Goal: Information Seeking & Learning: Learn about a topic

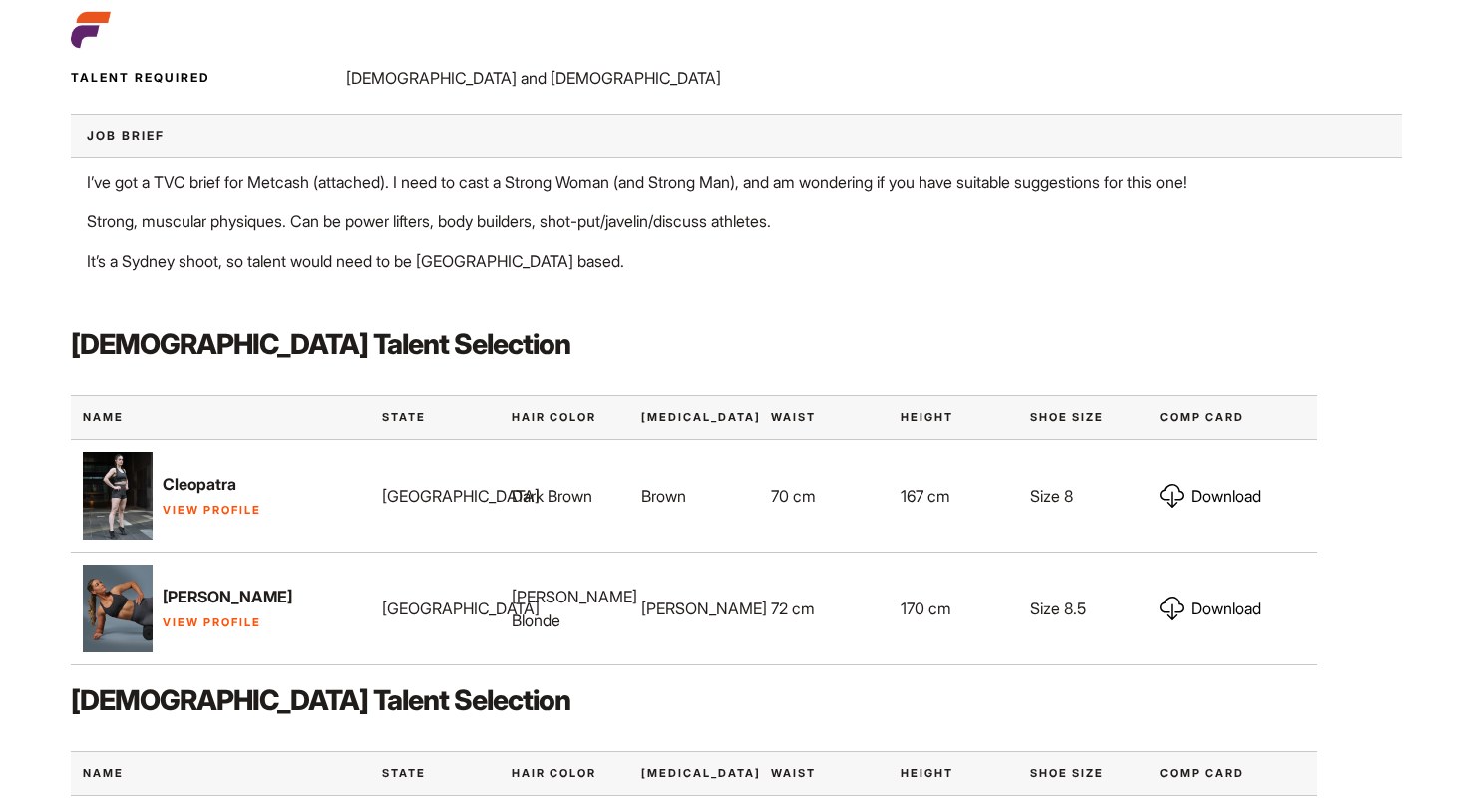
scroll to position [672, 0]
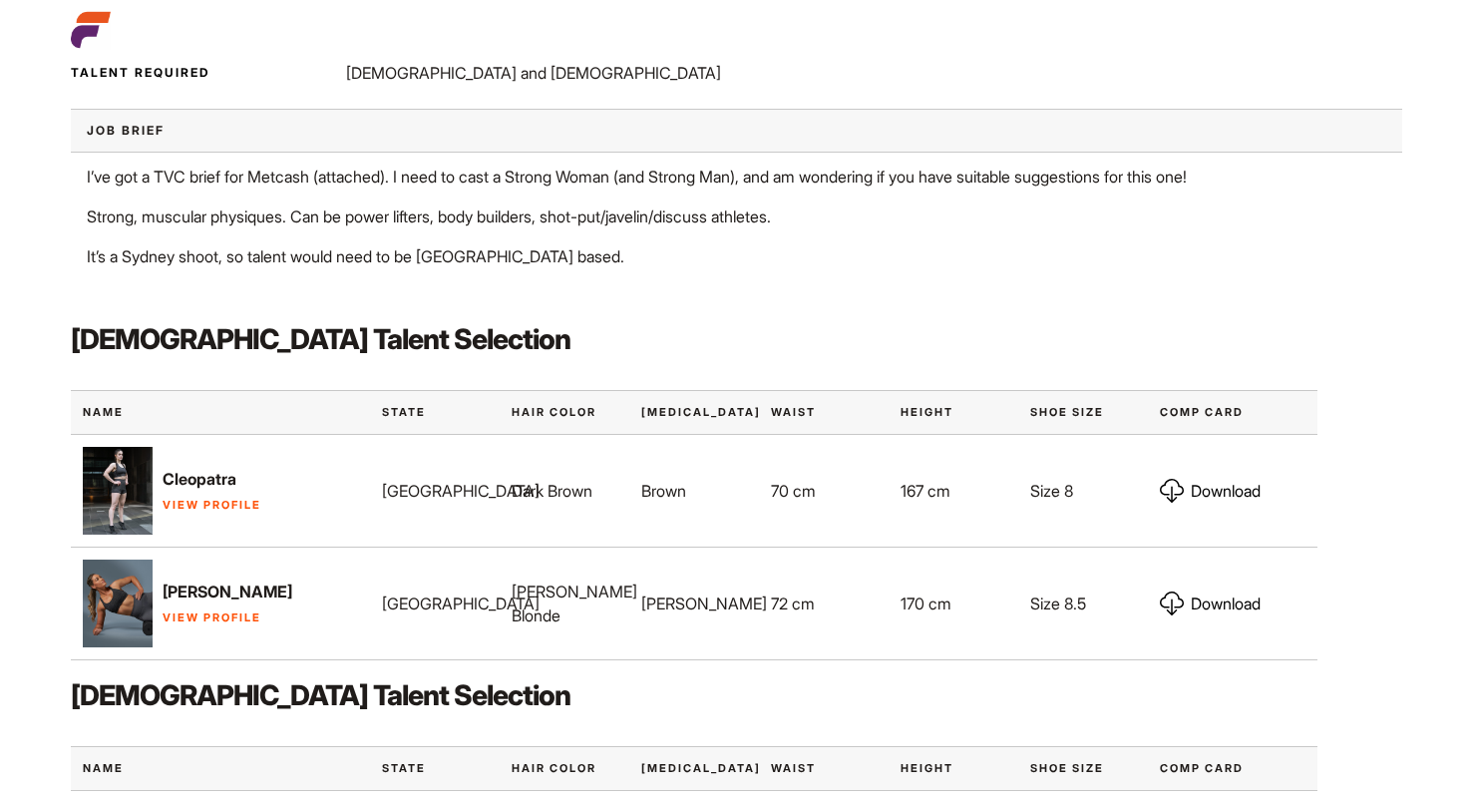
click at [212, 501] on link "View Profile" at bounding box center [212, 505] width 99 height 14
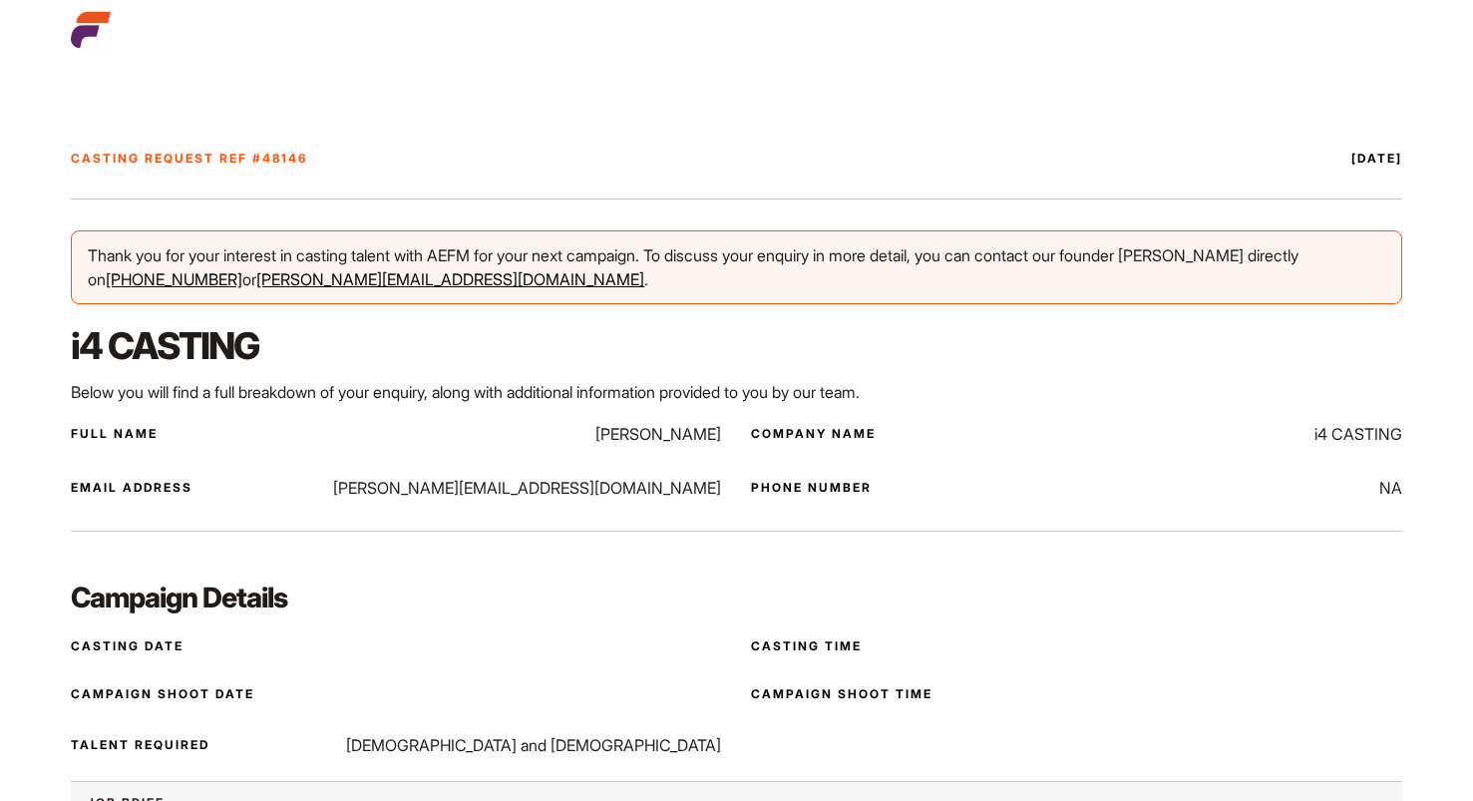
scroll to position [672, 0]
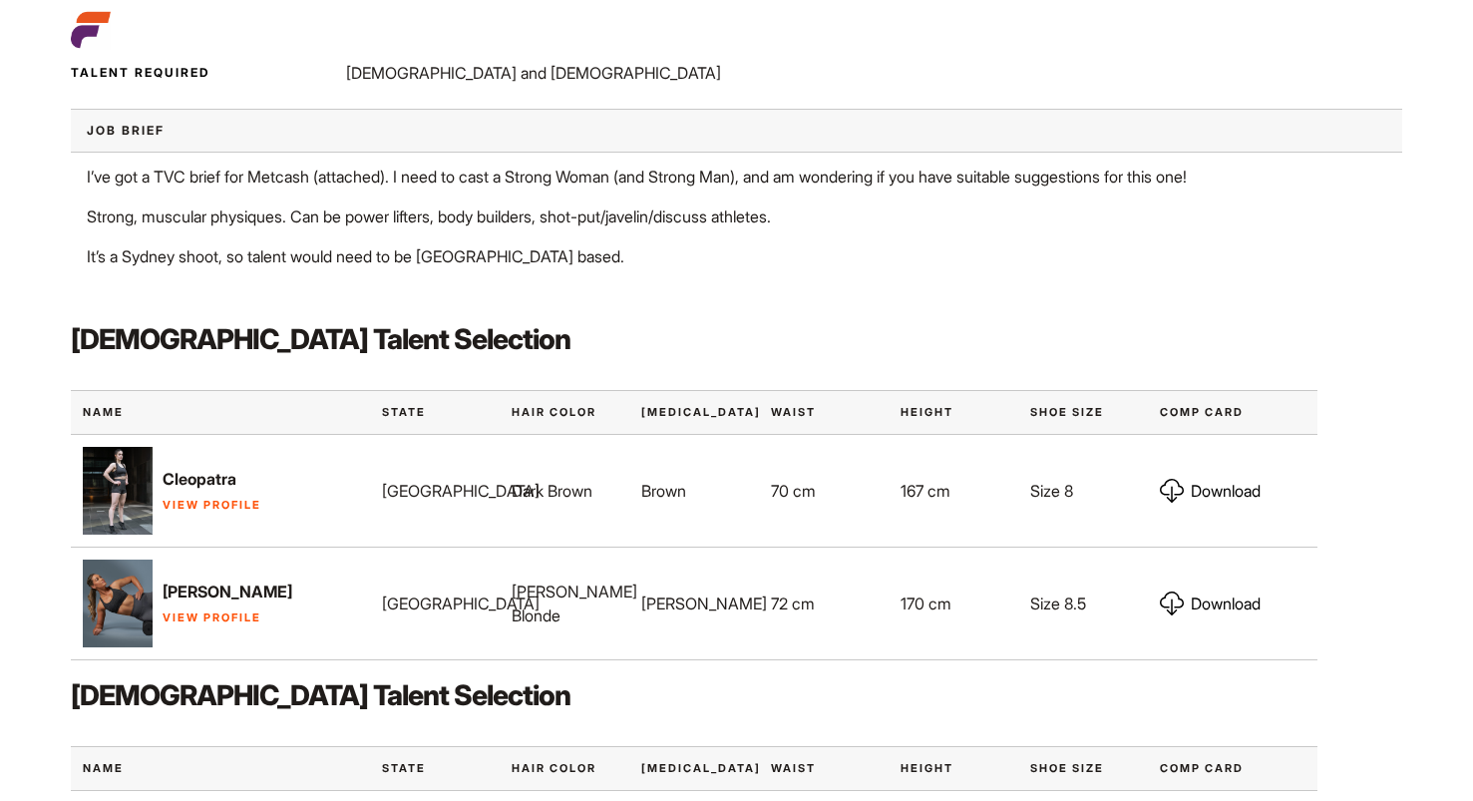
click at [206, 620] on link "View Profile" at bounding box center [212, 617] width 99 height 14
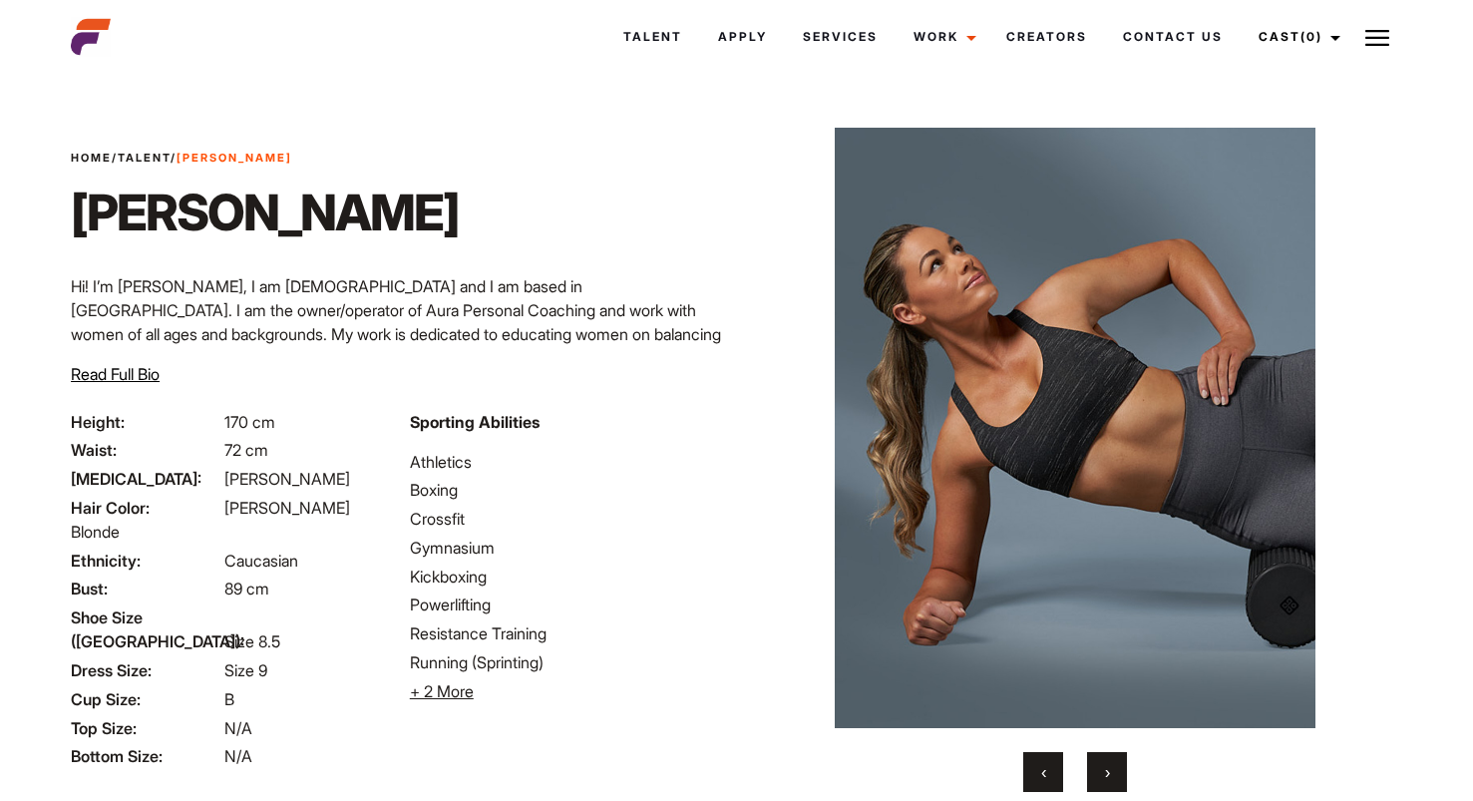
click at [1115, 778] on button "›" at bounding box center [1107, 772] width 40 height 40
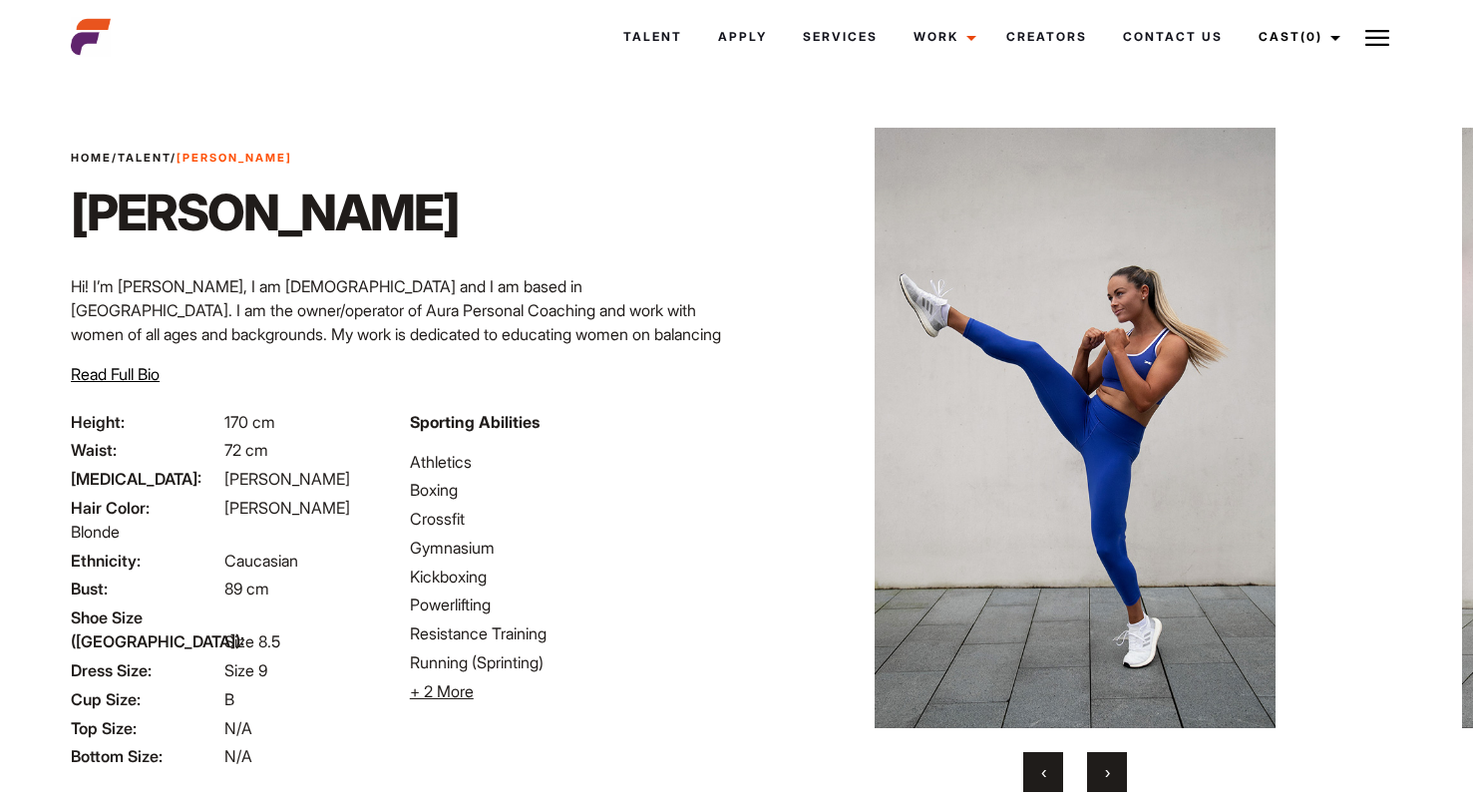
click at [1115, 778] on button "›" at bounding box center [1107, 772] width 40 height 40
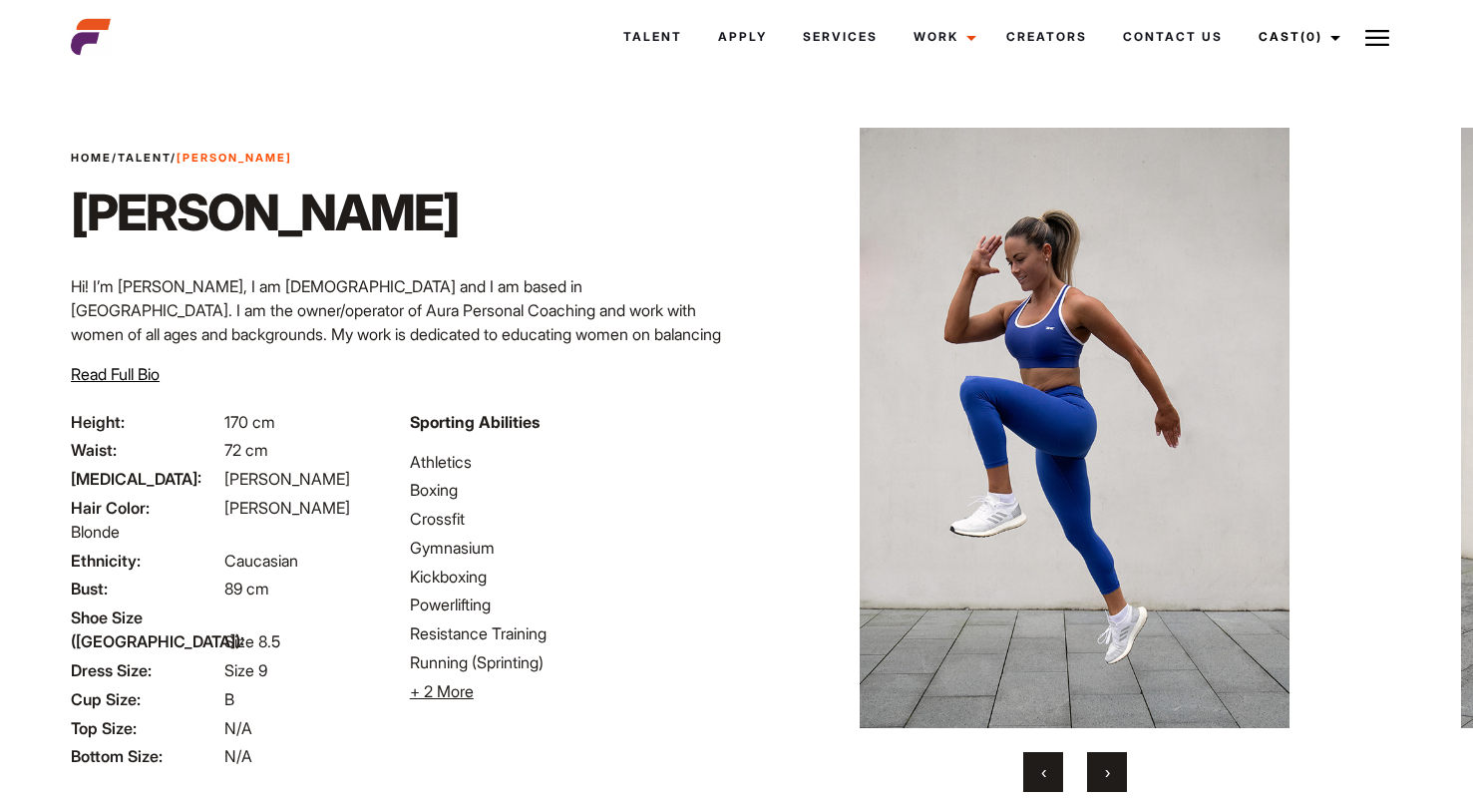
click at [1115, 778] on button "›" at bounding box center [1107, 772] width 40 height 40
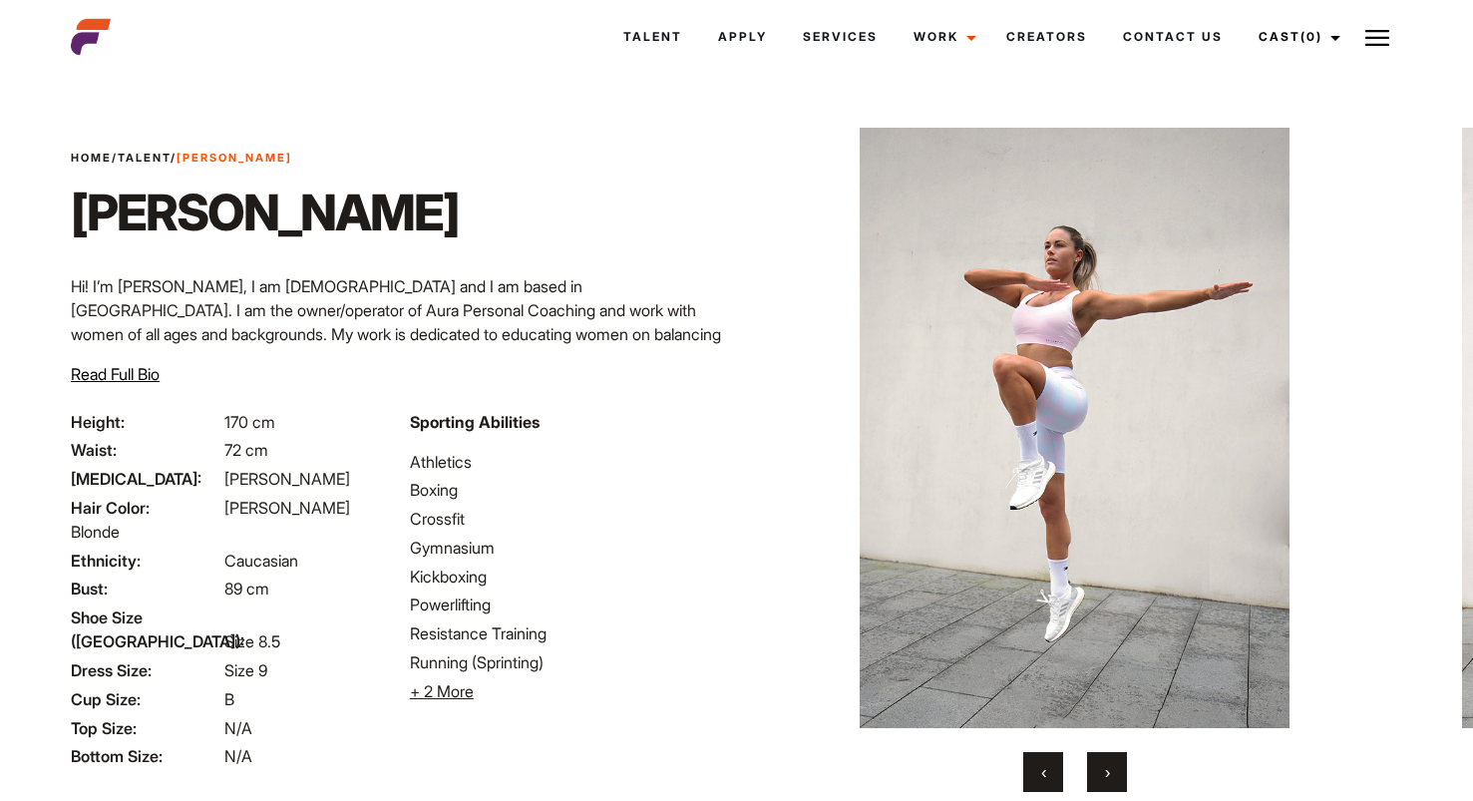
click at [1115, 778] on button "›" at bounding box center [1107, 772] width 40 height 40
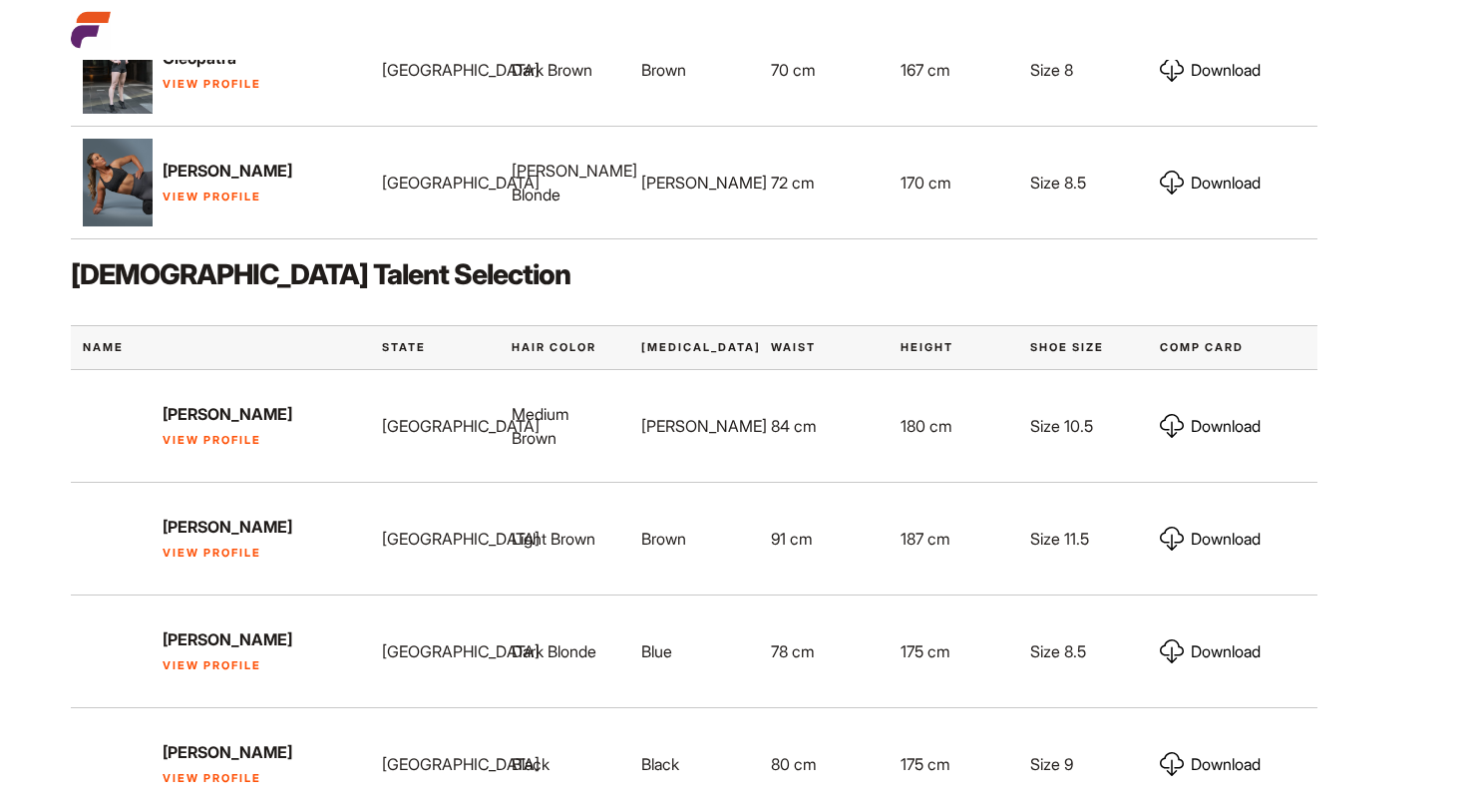
scroll to position [1209, 0]
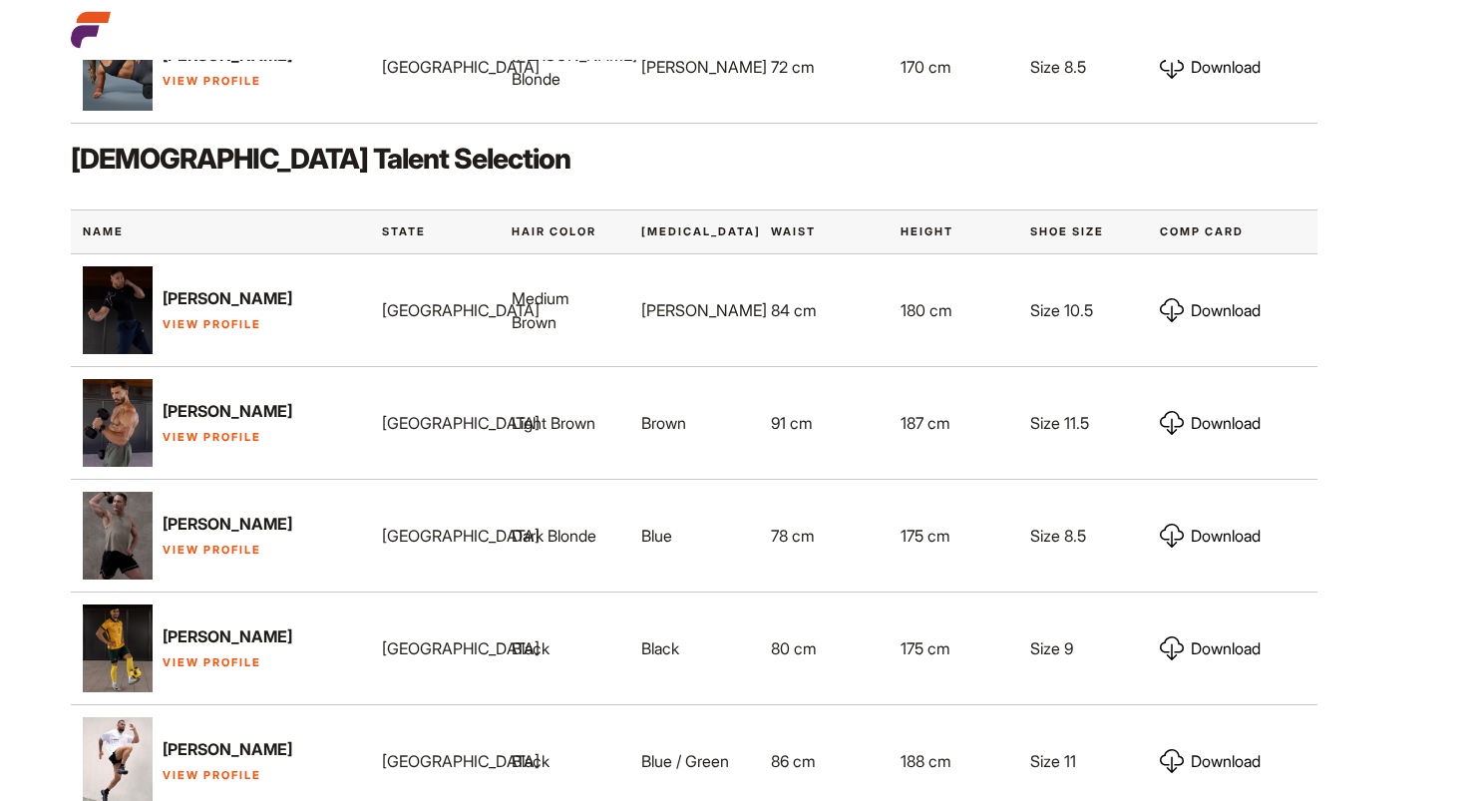
click at [228, 331] on link "View Profile" at bounding box center [212, 324] width 99 height 14
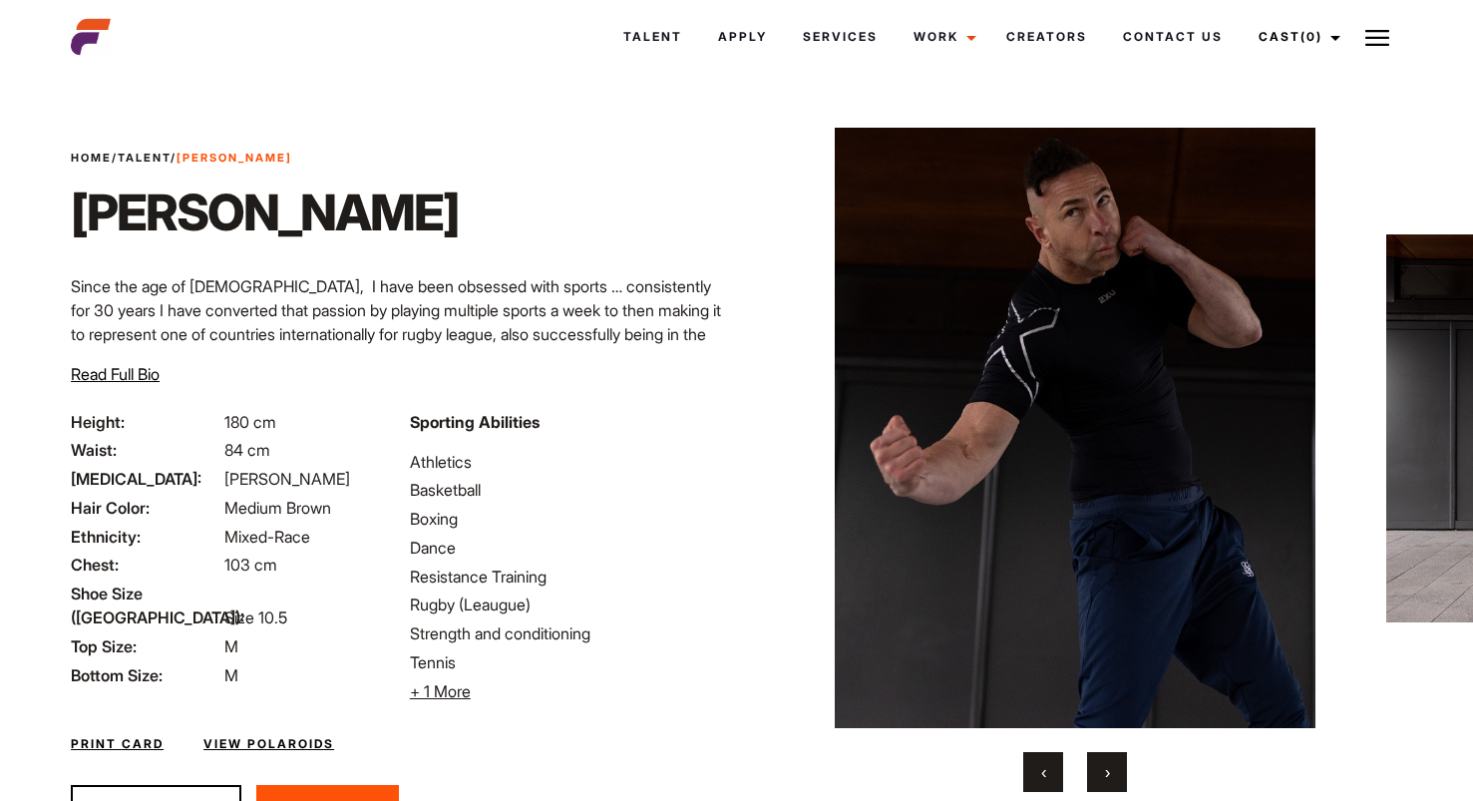
click at [1104, 782] on button "›" at bounding box center [1107, 772] width 40 height 40
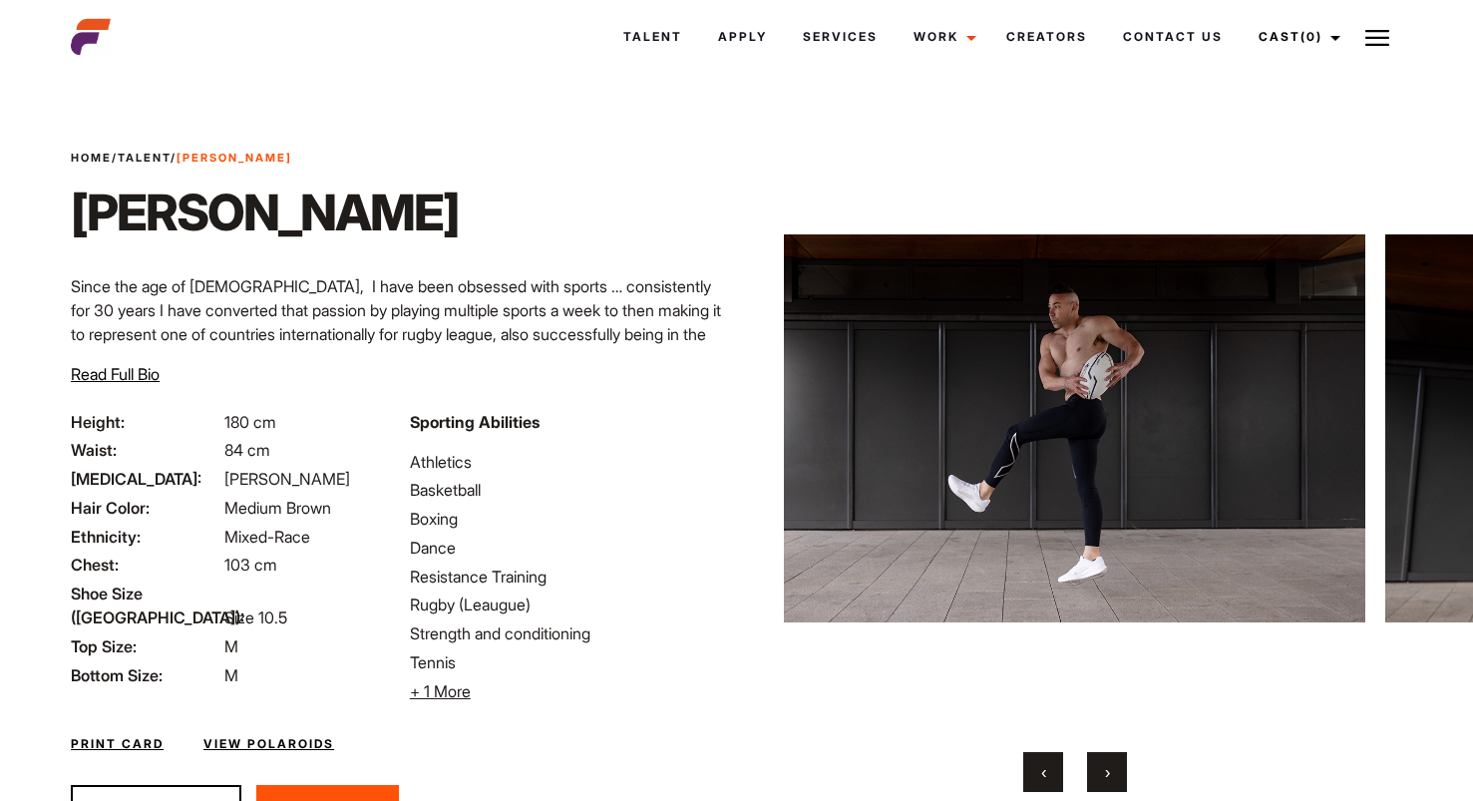
click at [1104, 782] on button "›" at bounding box center [1107, 772] width 40 height 40
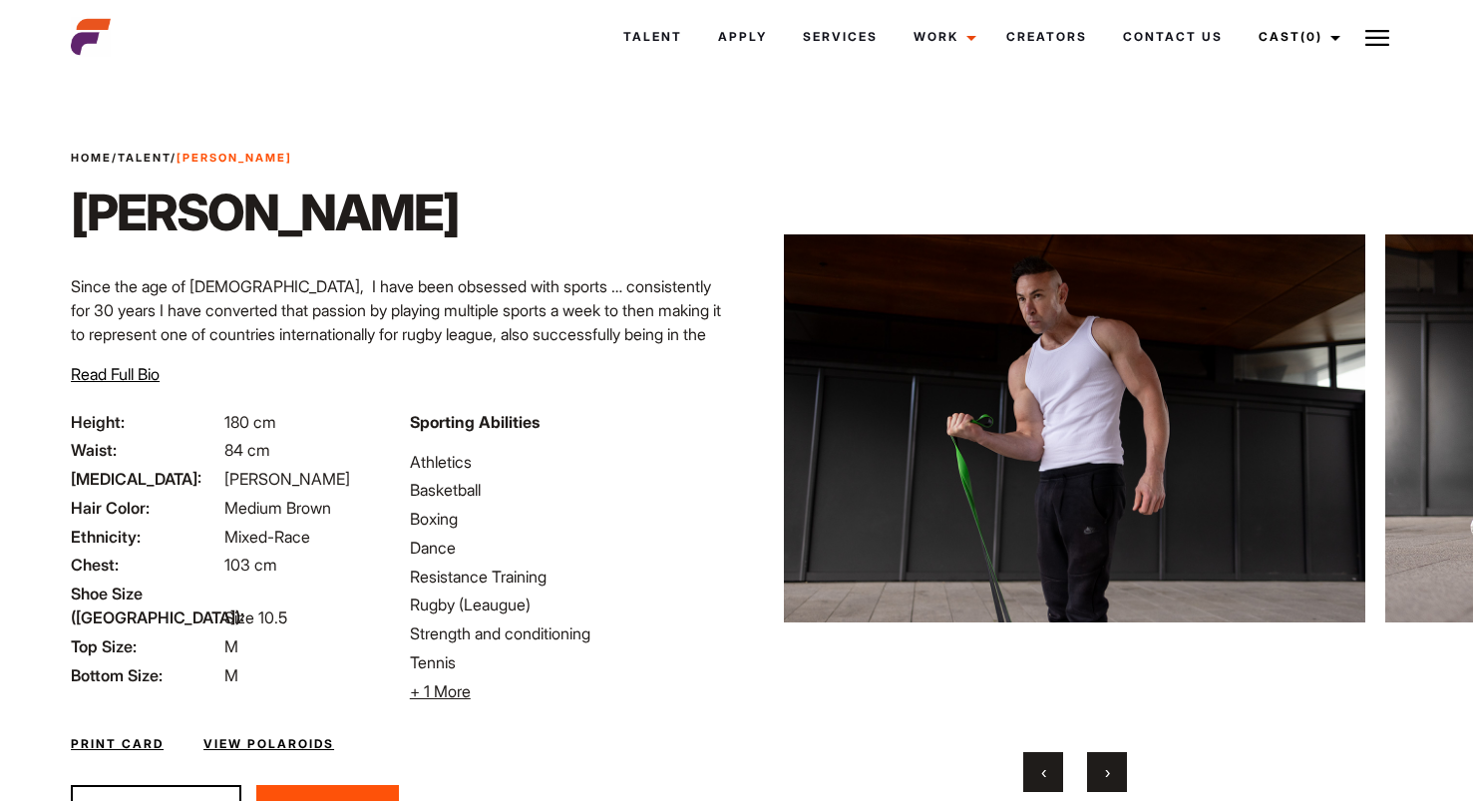
click at [1104, 782] on button "›" at bounding box center [1107, 772] width 40 height 40
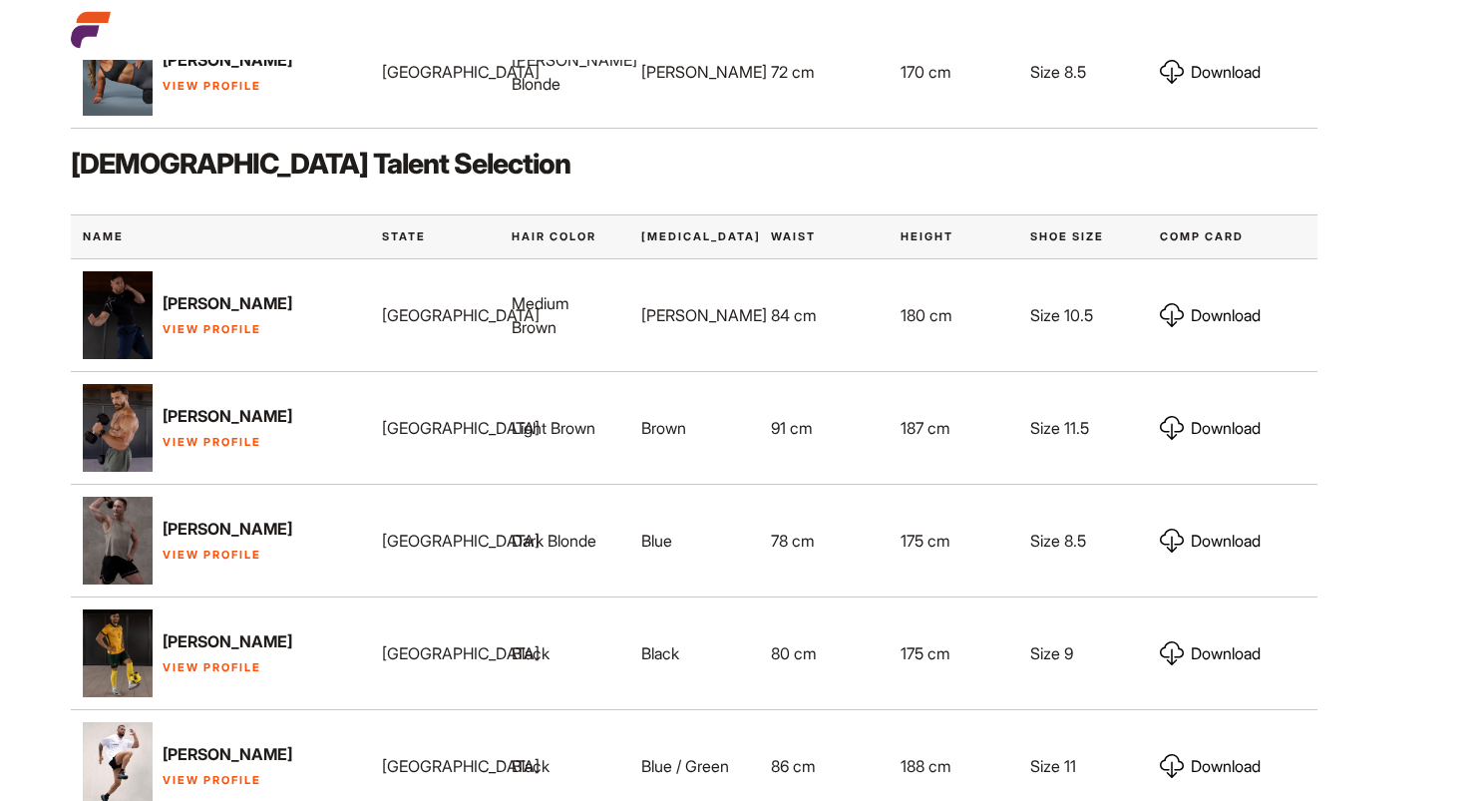
scroll to position [1209, 0]
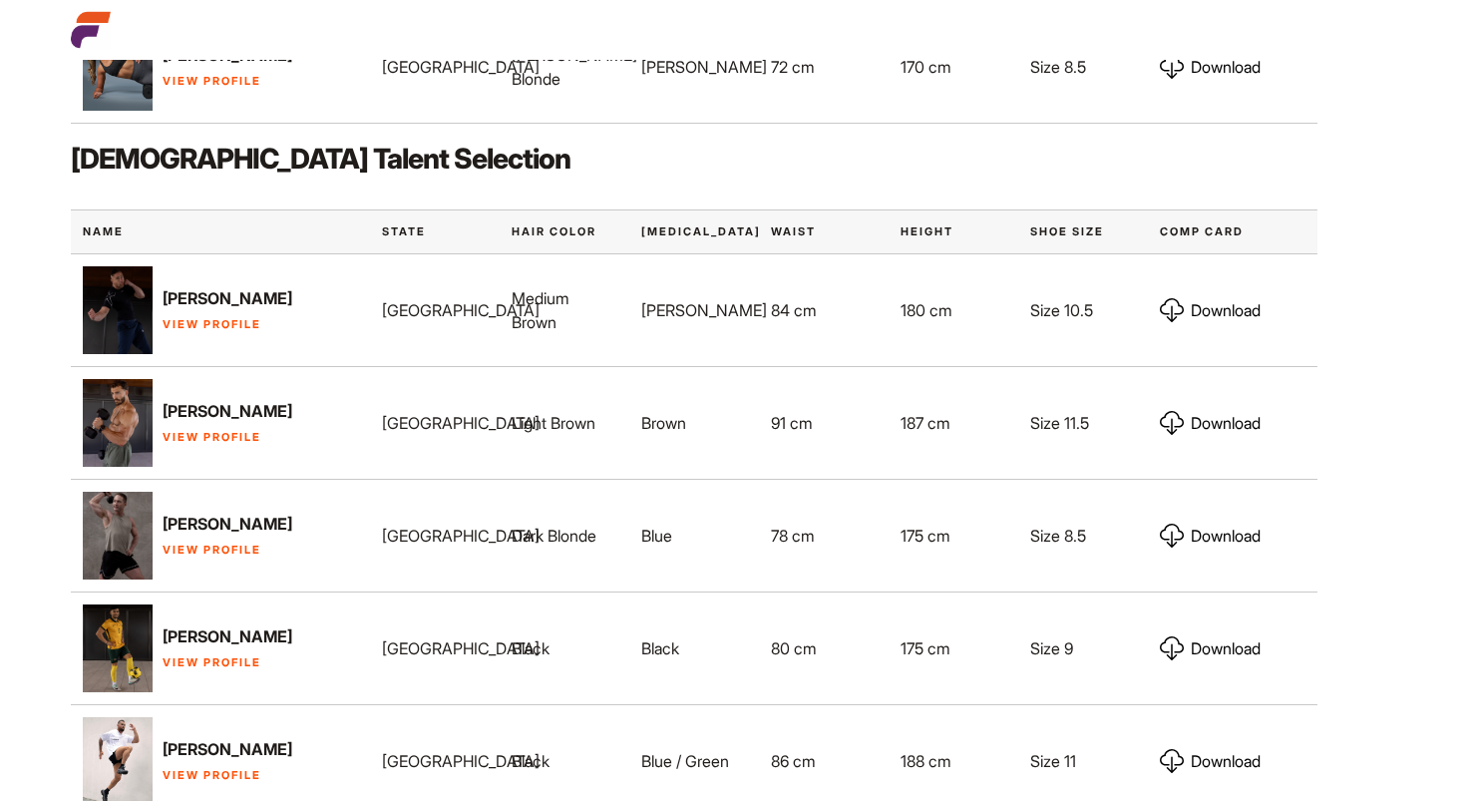
click at [224, 444] on link "View Profile" at bounding box center [212, 437] width 99 height 14
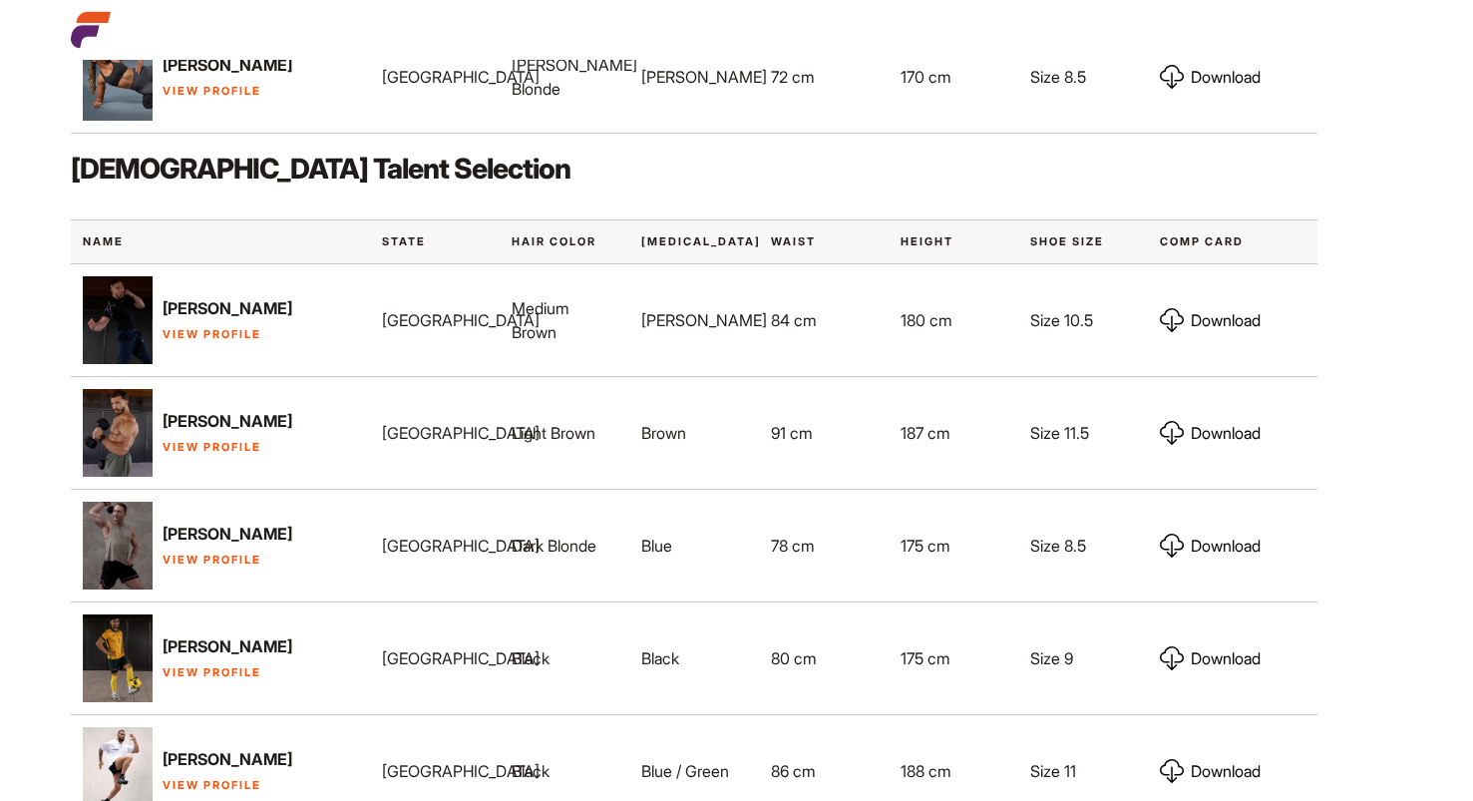
scroll to position [1209, 0]
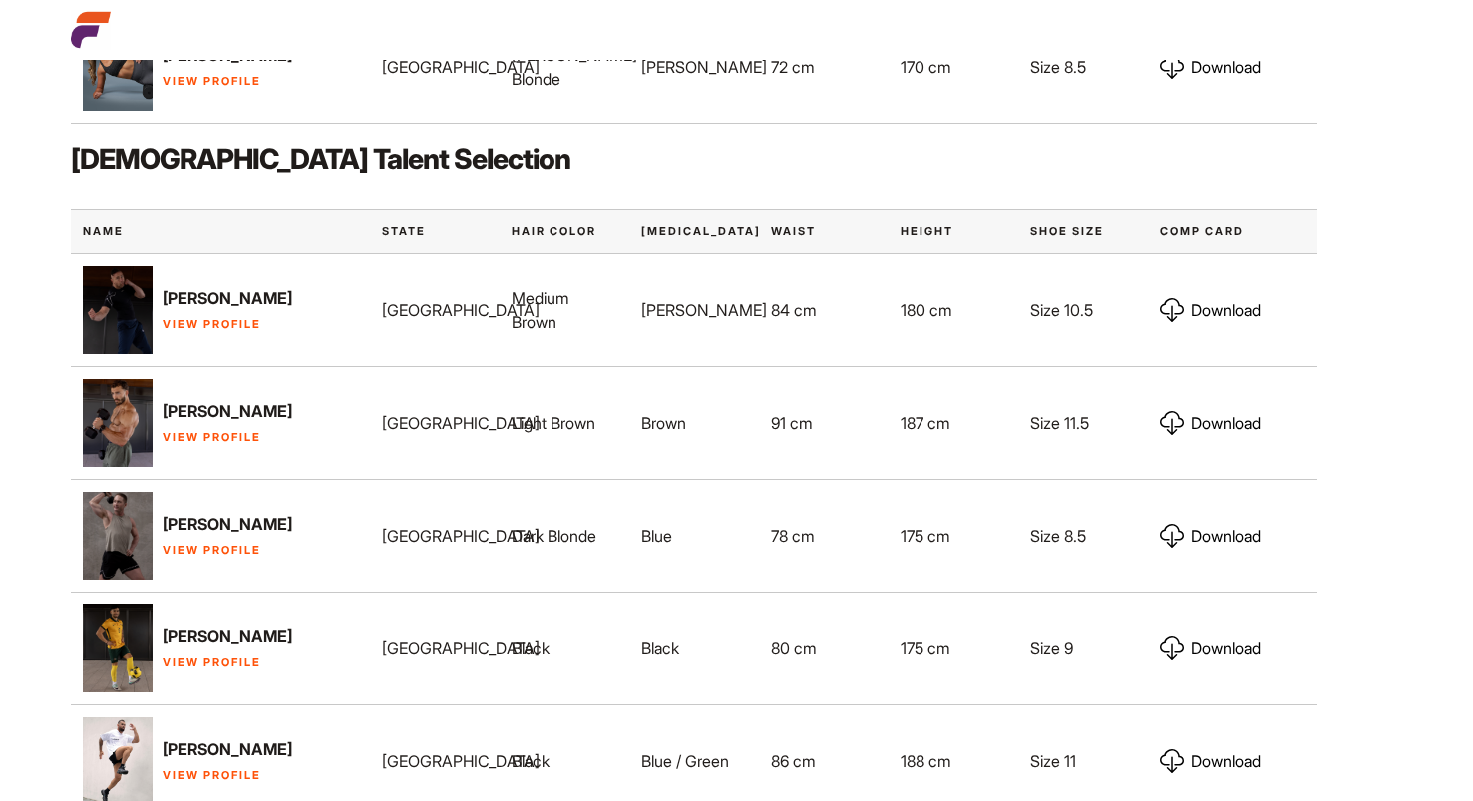
click at [228, 557] on link "View Profile" at bounding box center [212, 550] width 99 height 14
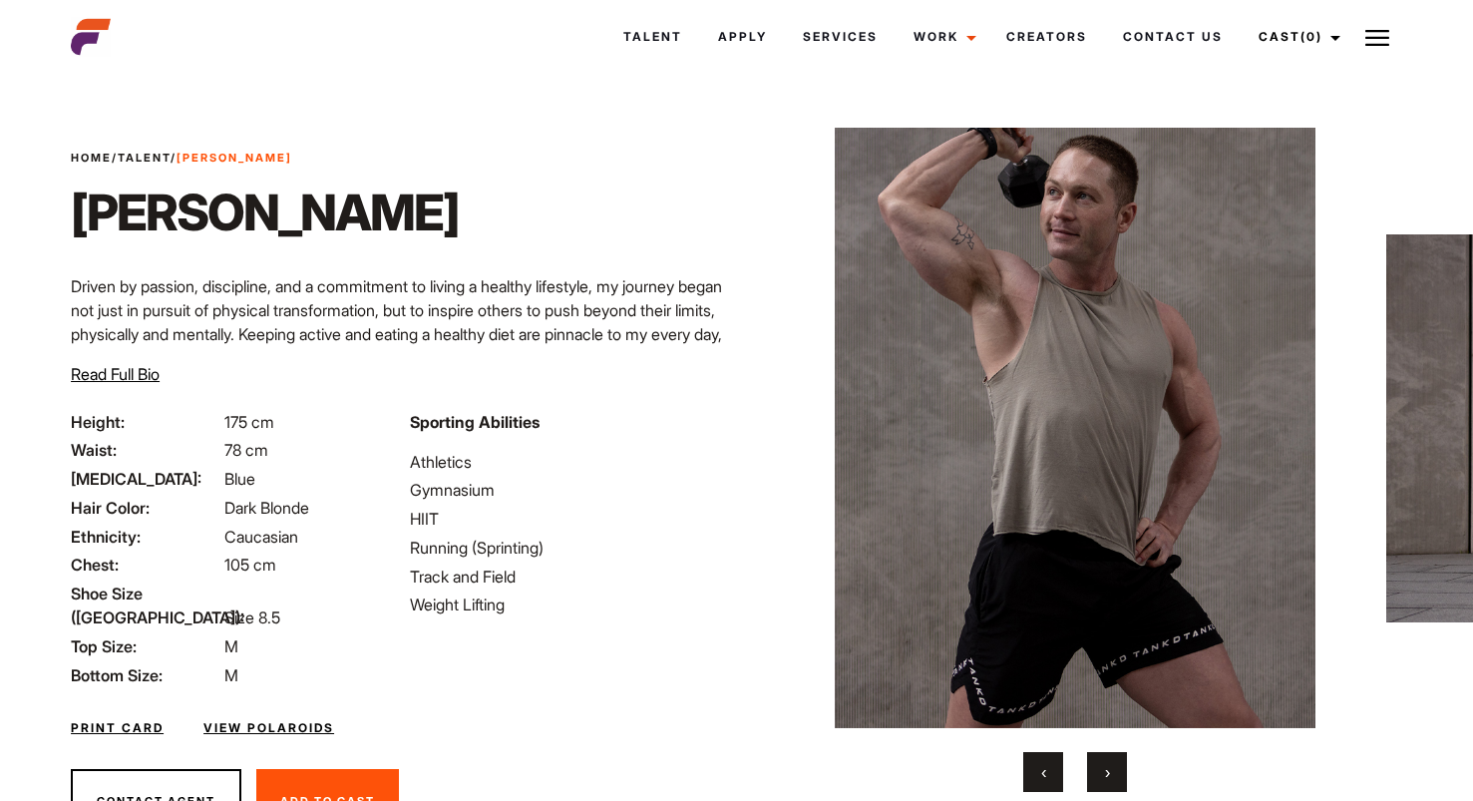
click at [228, 567] on span "105 cm" at bounding box center [250, 565] width 52 height 20
click at [1120, 774] on button "›" at bounding box center [1107, 772] width 40 height 40
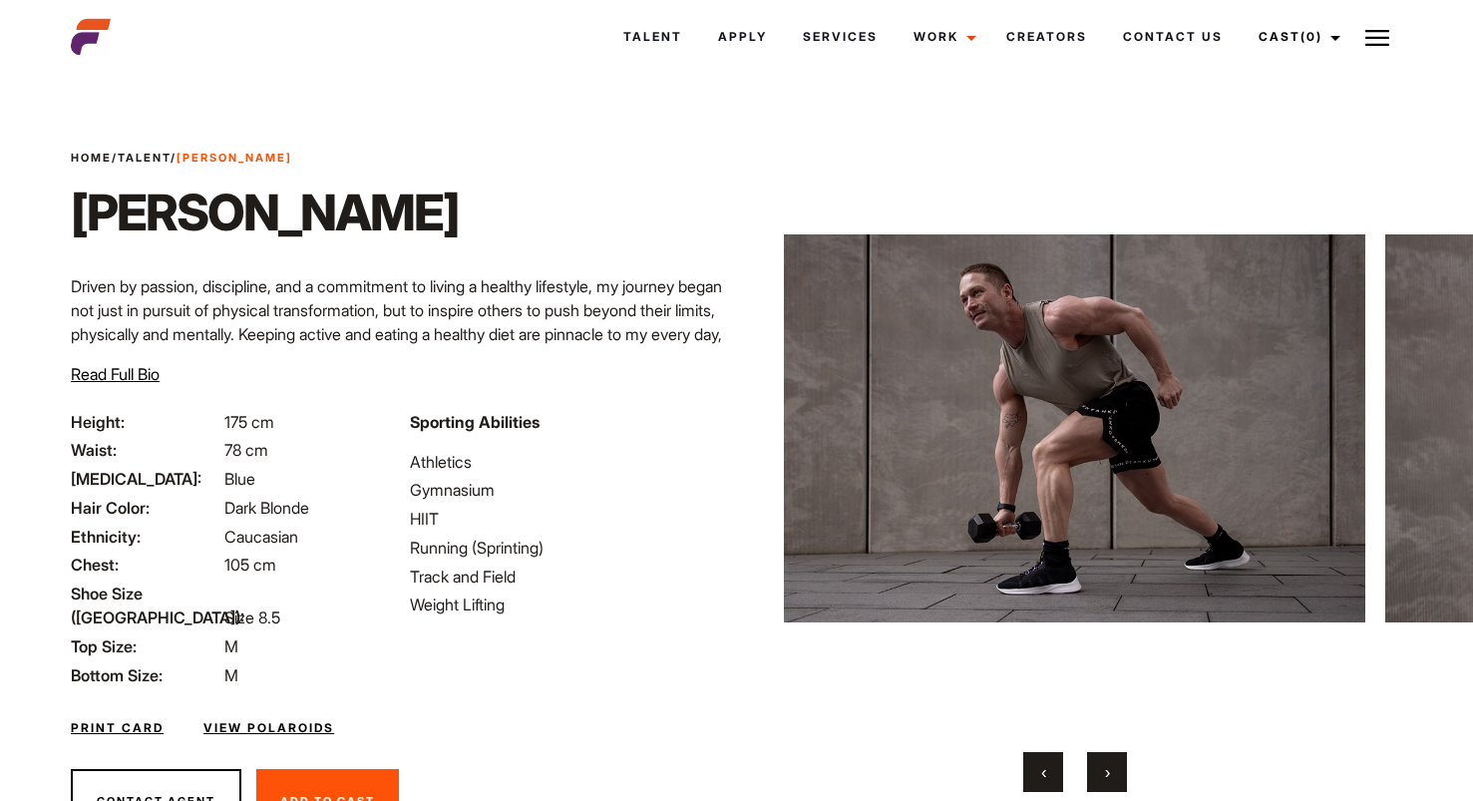
click at [1120, 774] on button "›" at bounding box center [1107, 772] width 40 height 40
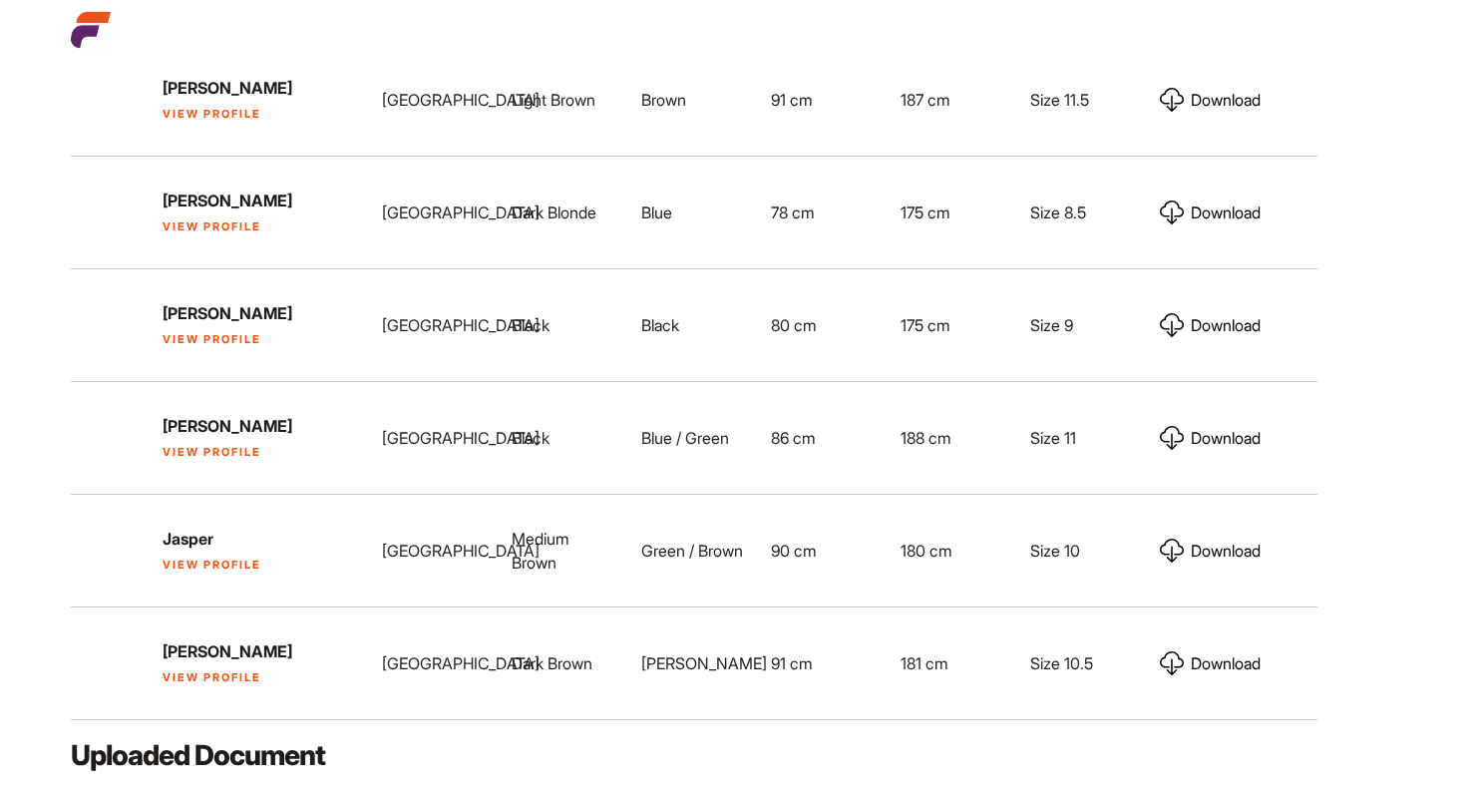
scroll to position [1596, 0]
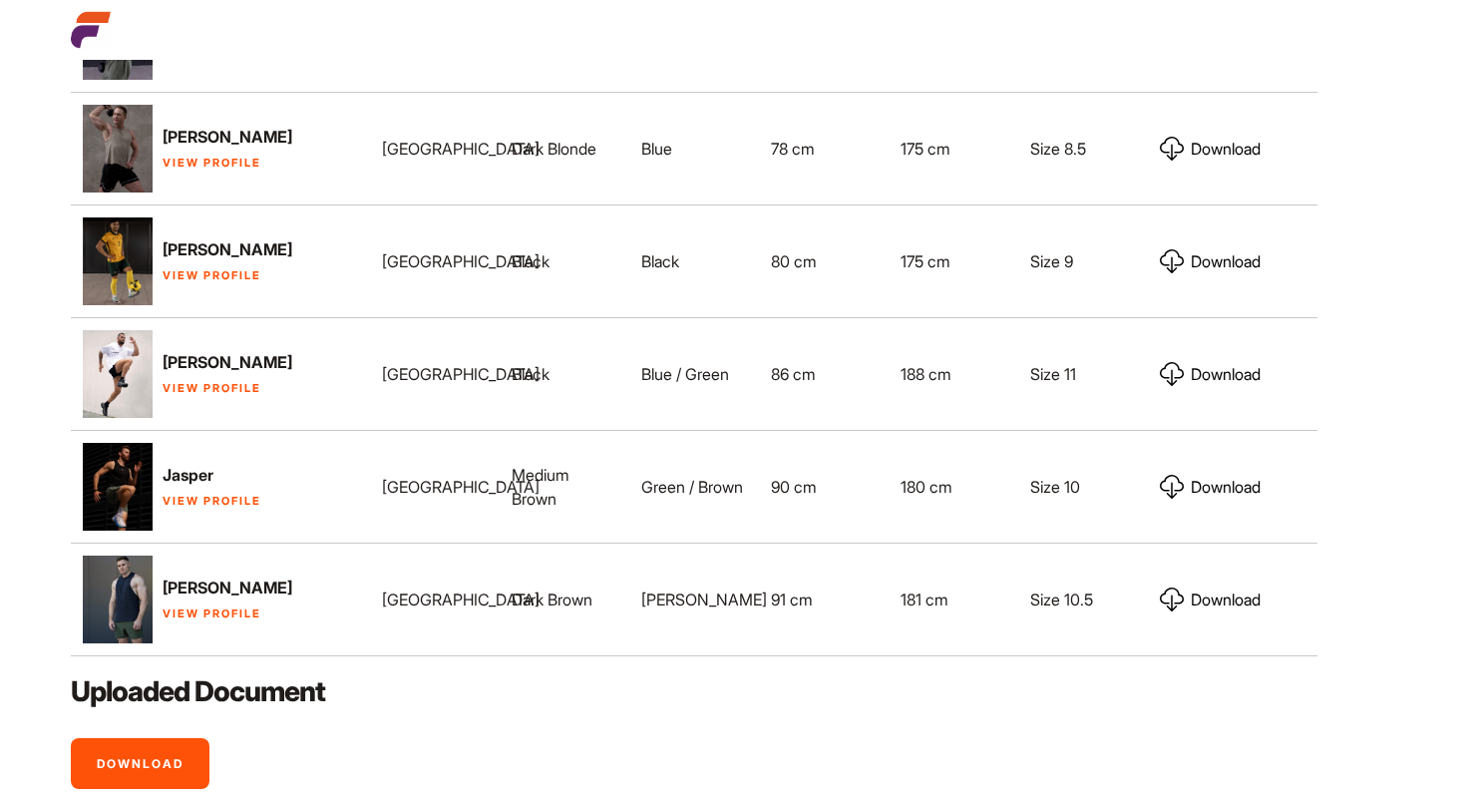
click at [195, 395] on link "View Profile" at bounding box center [212, 388] width 99 height 14
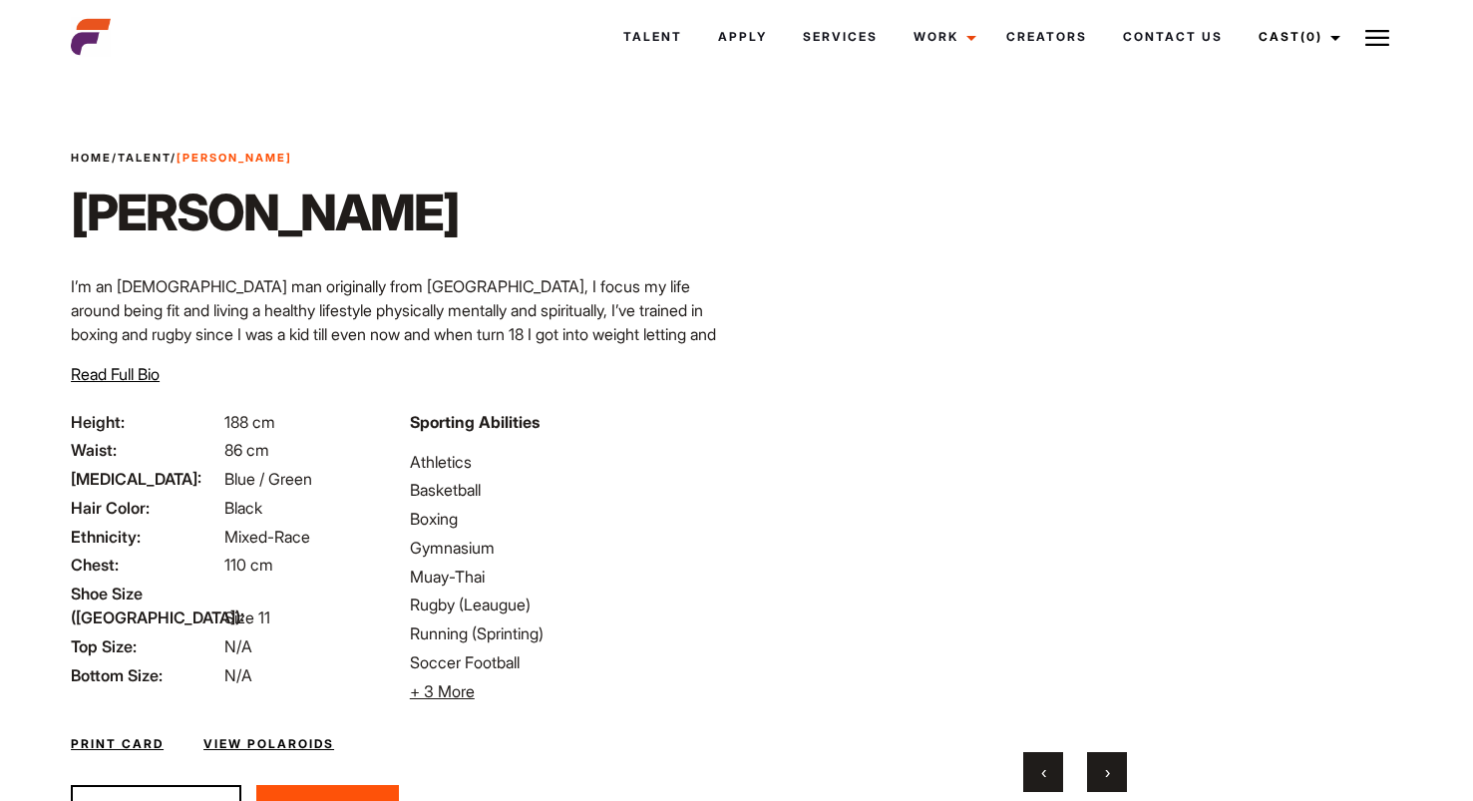
click at [1109, 759] on button "›" at bounding box center [1107, 772] width 40 height 40
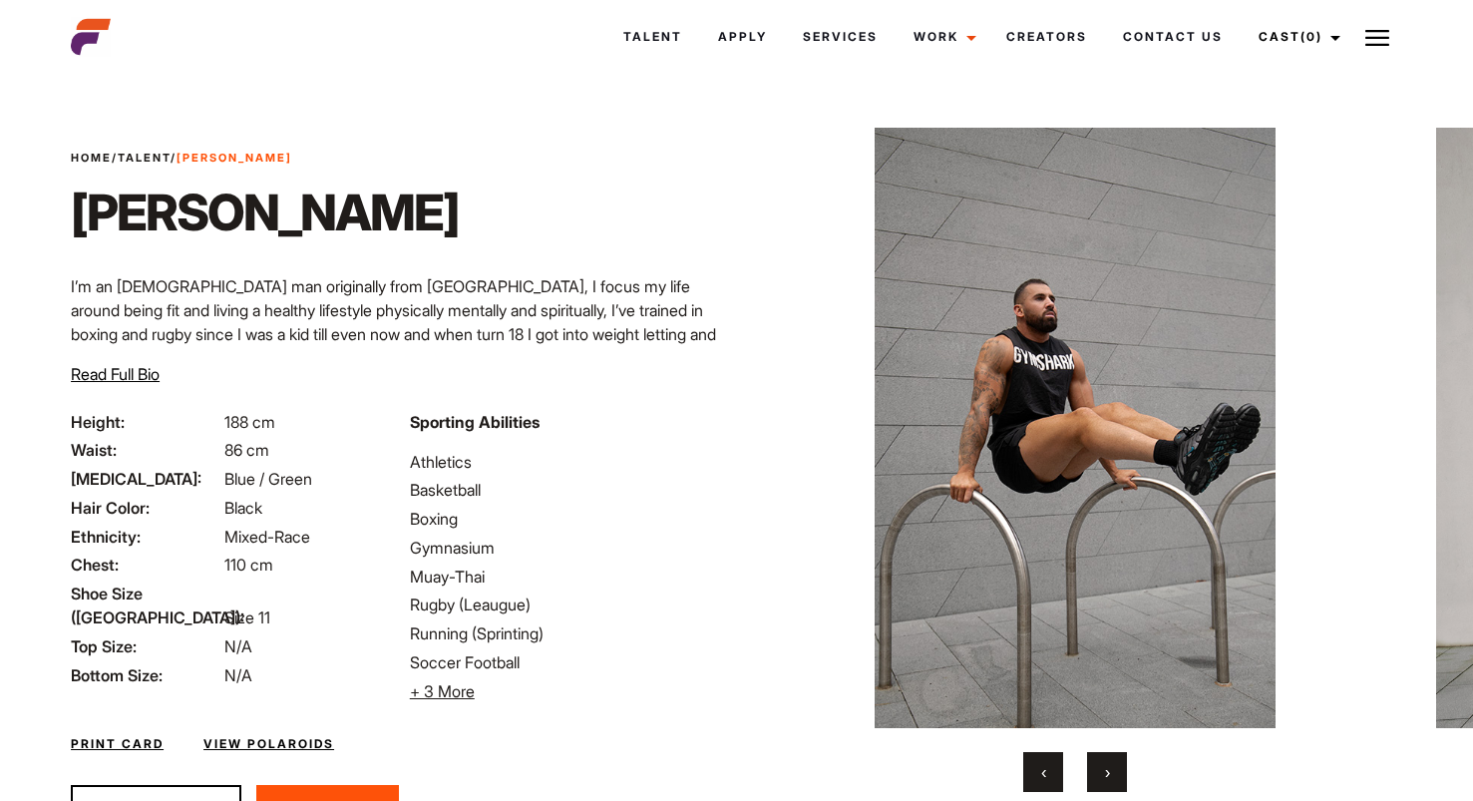
click at [1109, 759] on button "›" at bounding box center [1107, 772] width 40 height 40
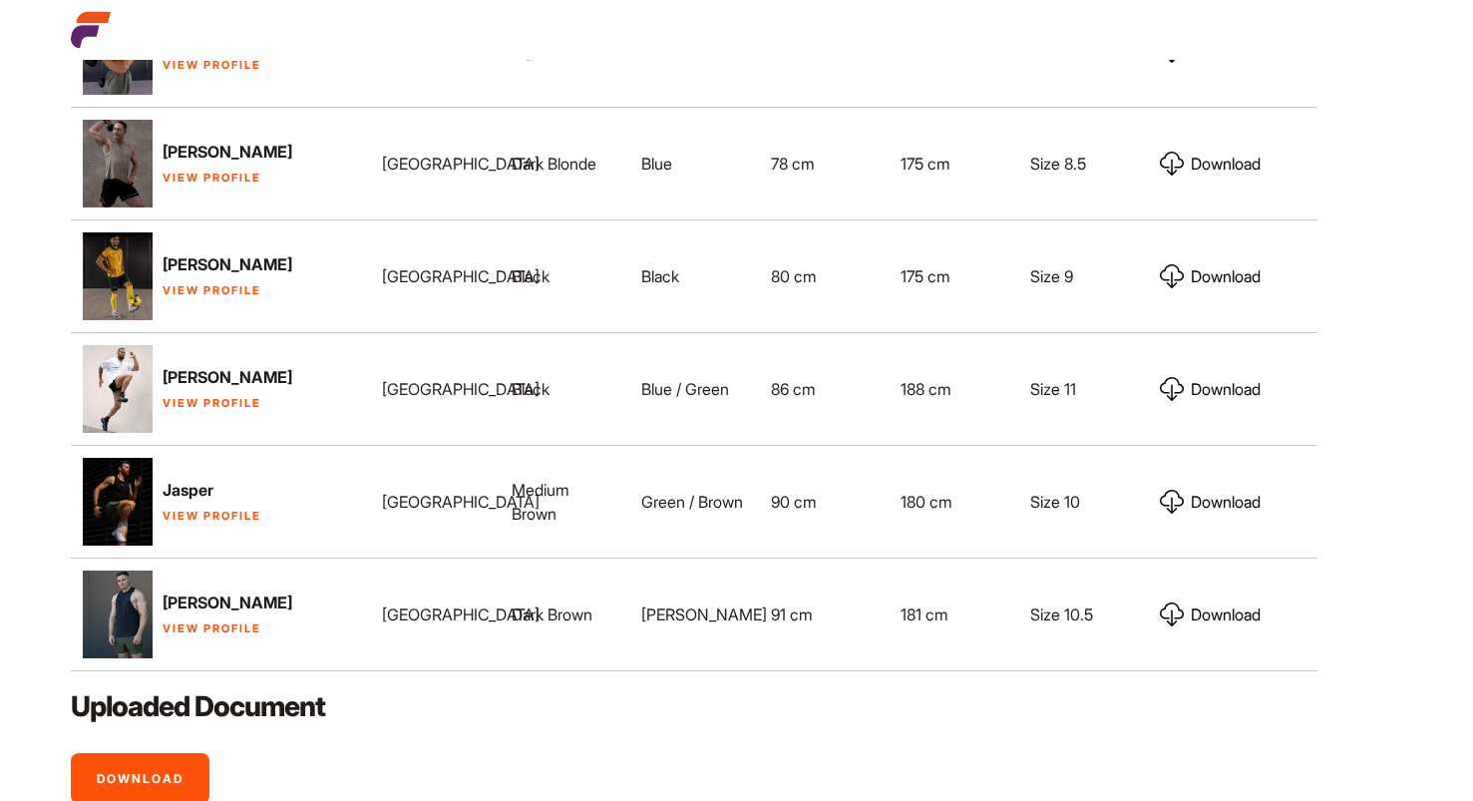
scroll to position [1596, 0]
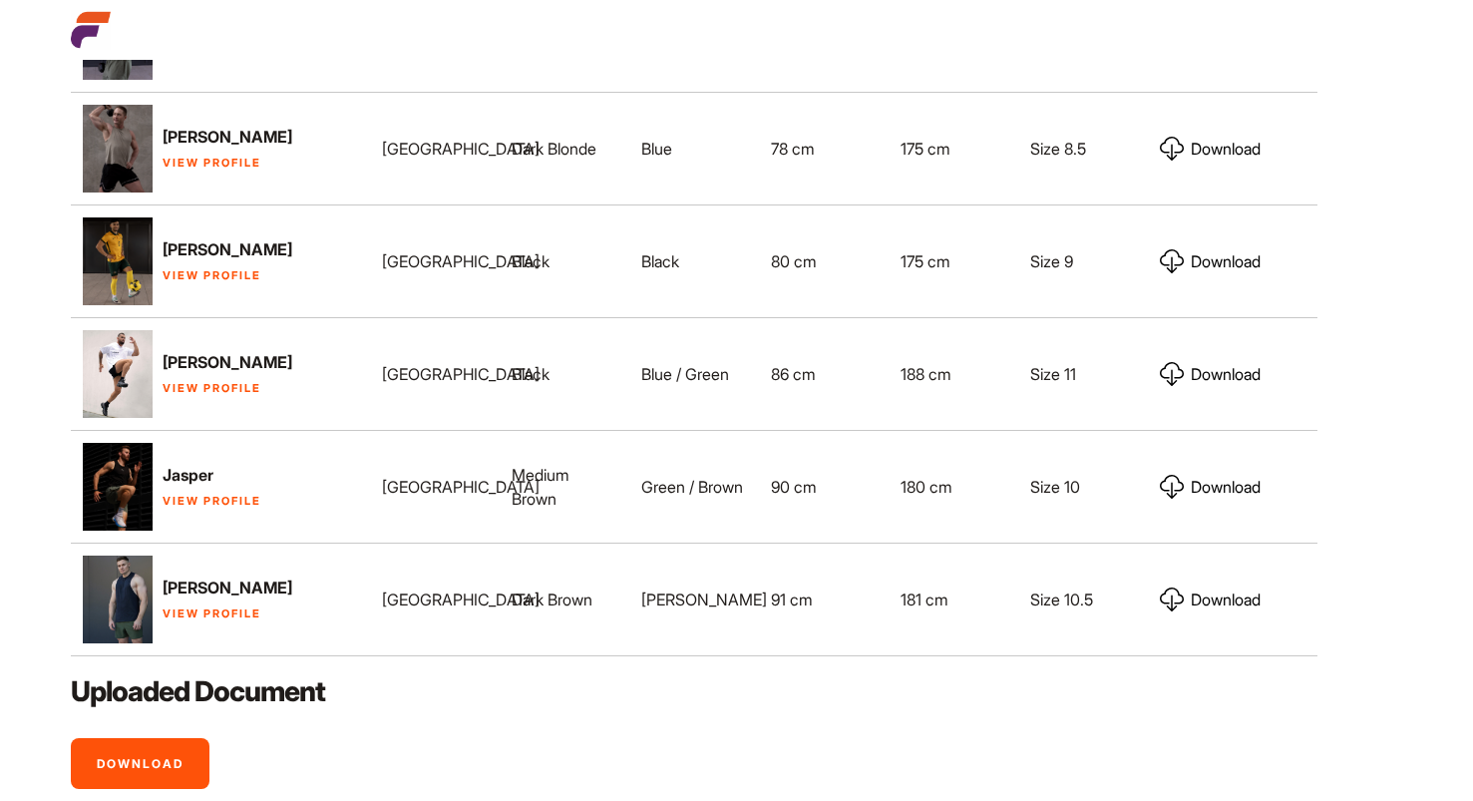
click at [220, 508] on link "View Profile" at bounding box center [212, 501] width 99 height 14
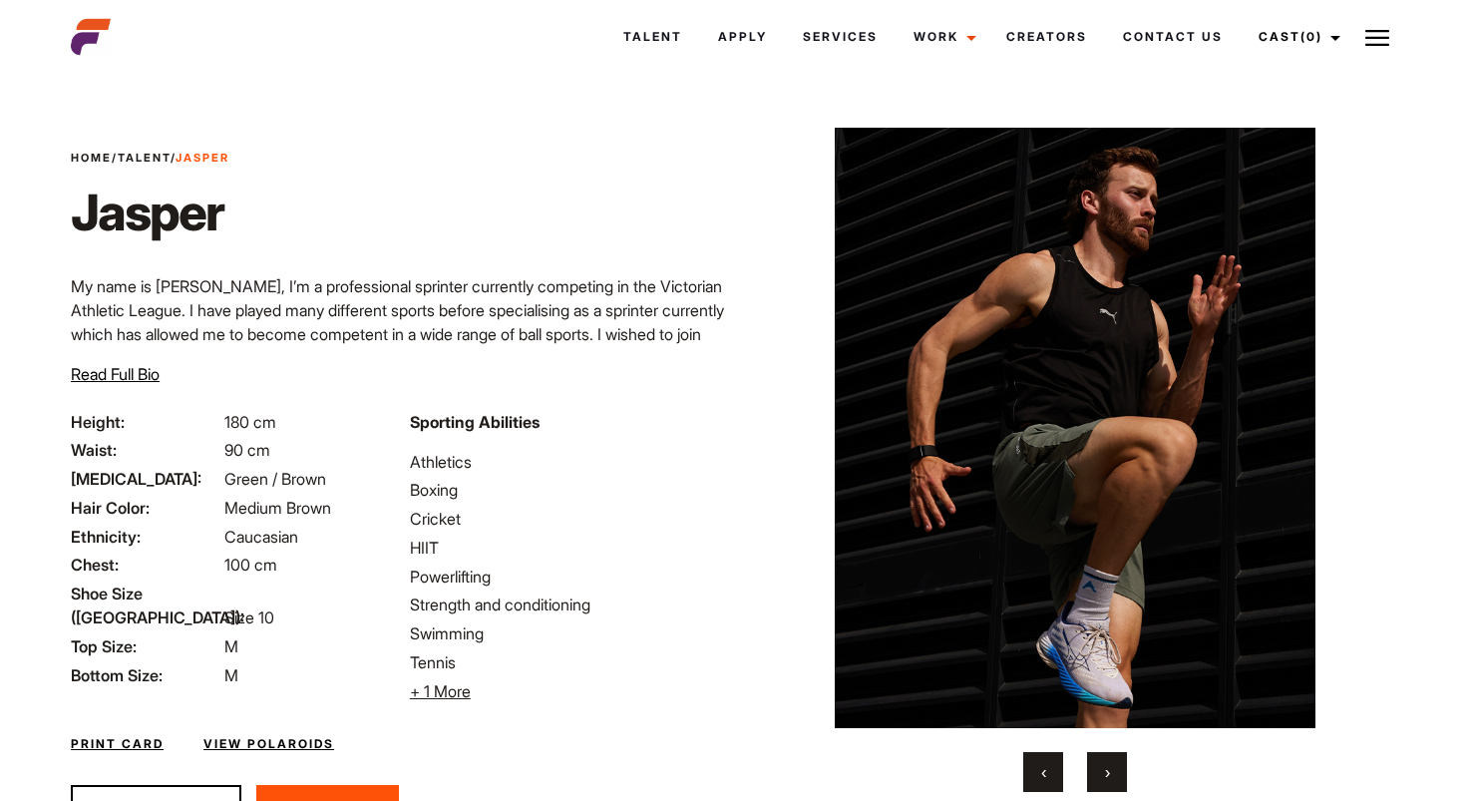
click at [1112, 779] on button "›" at bounding box center [1107, 772] width 40 height 40
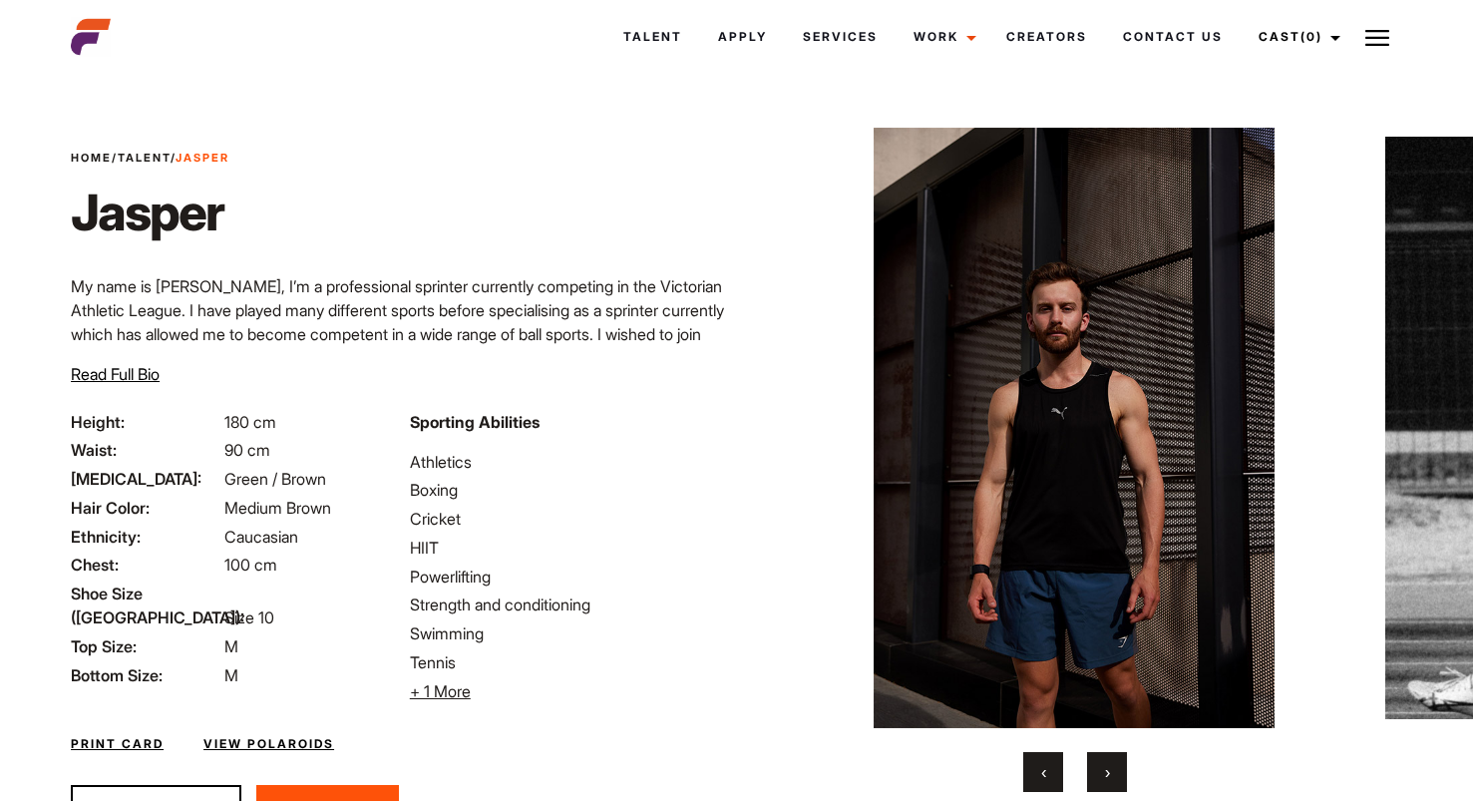
click at [1109, 763] on span "›" at bounding box center [1107, 772] width 5 height 20
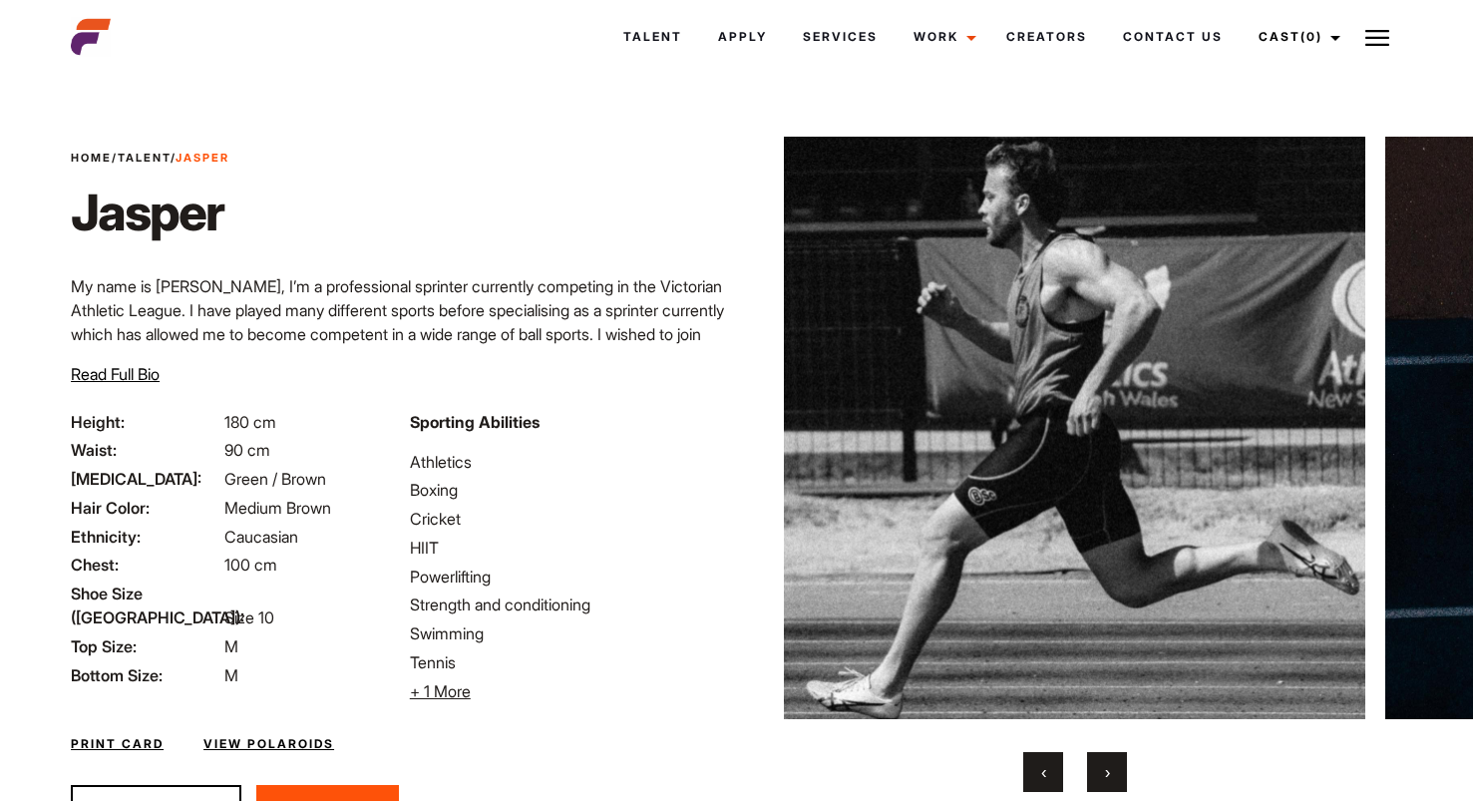
click at [1109, 763] on span "›" at bounding box center [1107, 772] width 5 height 20
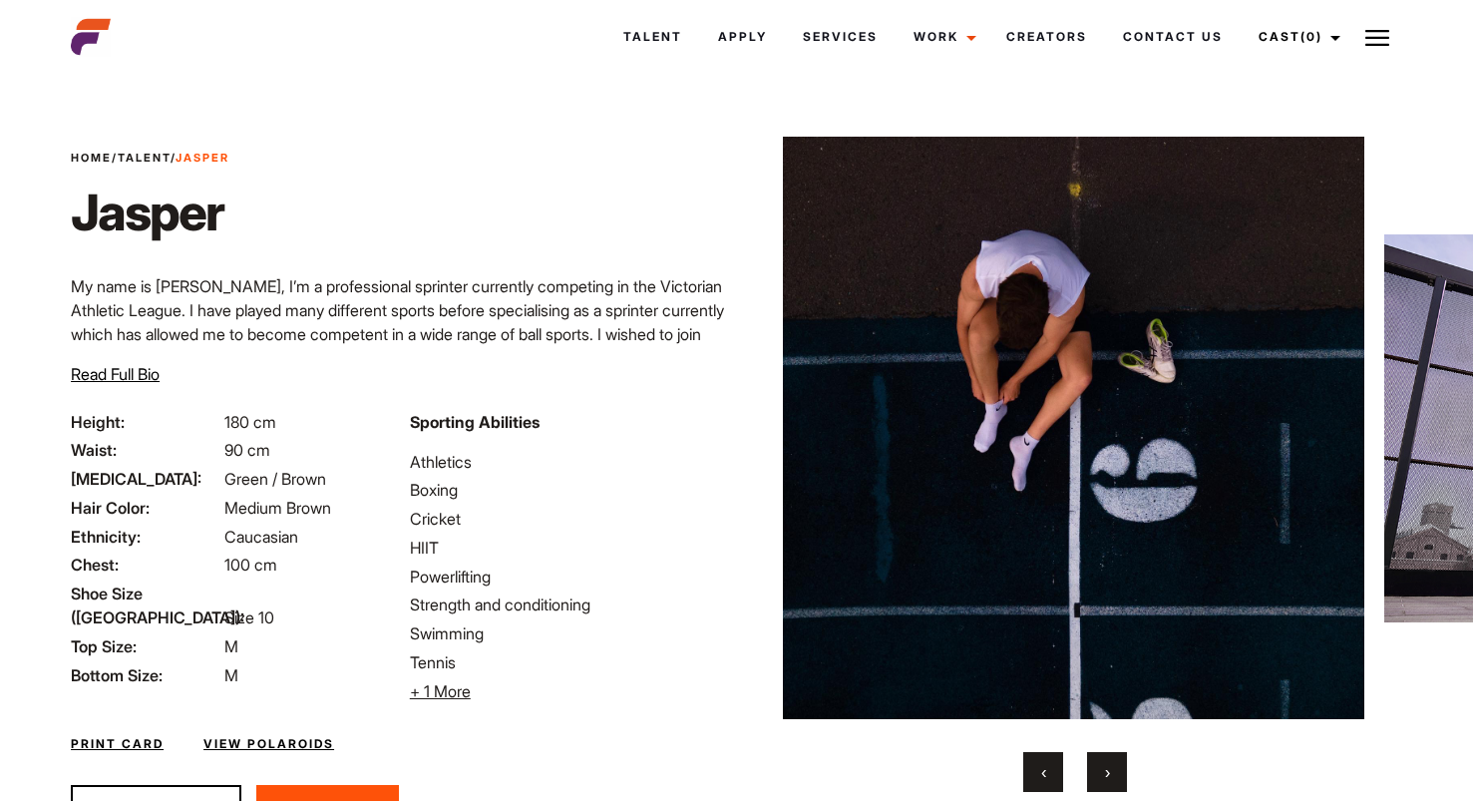
click at [1109, 763] on span "›" at bounding box center [1107, 772] width 5 height 20
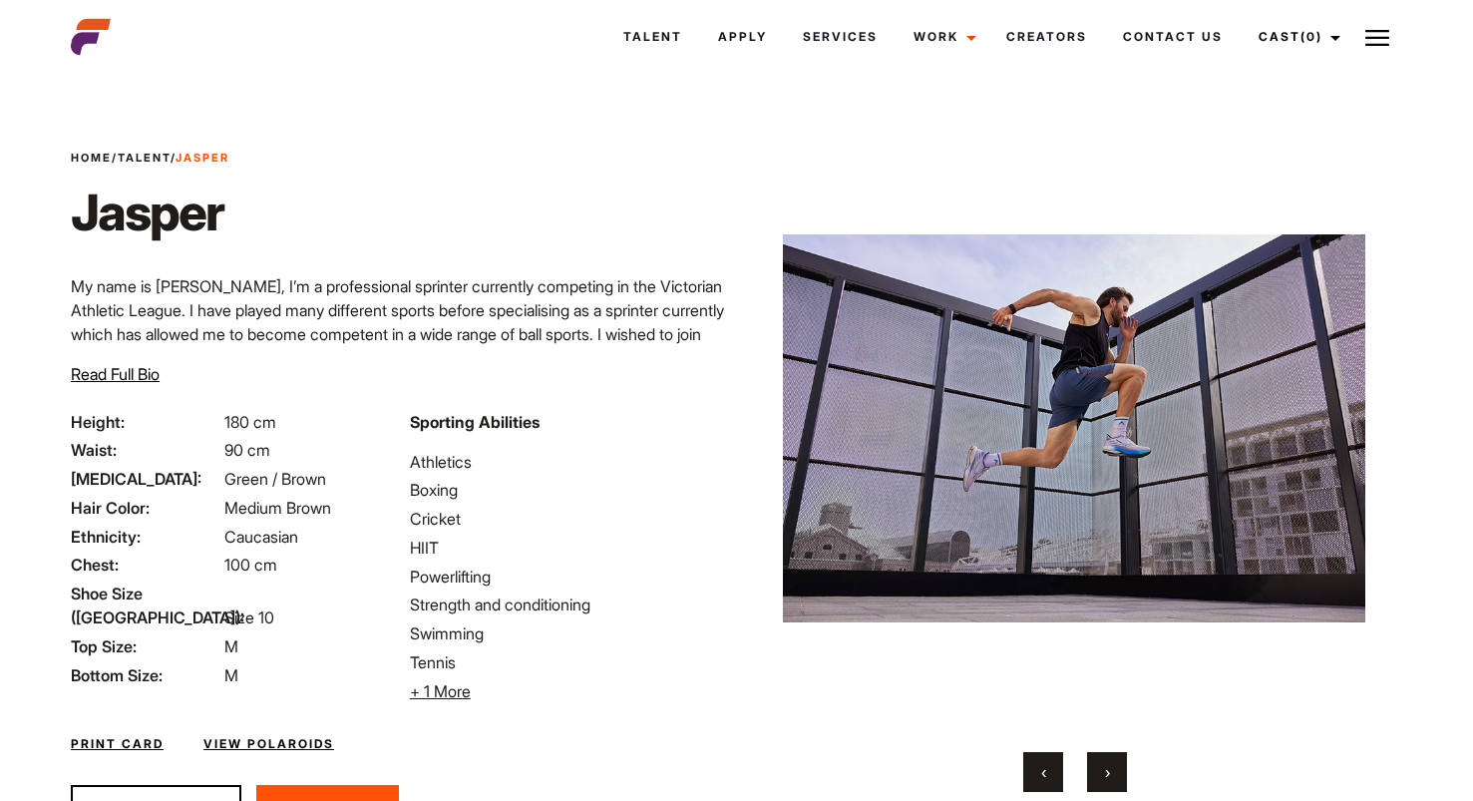
click at [1109, 763] on span "›" at bounding box center [1107, 772] width 5 height 20
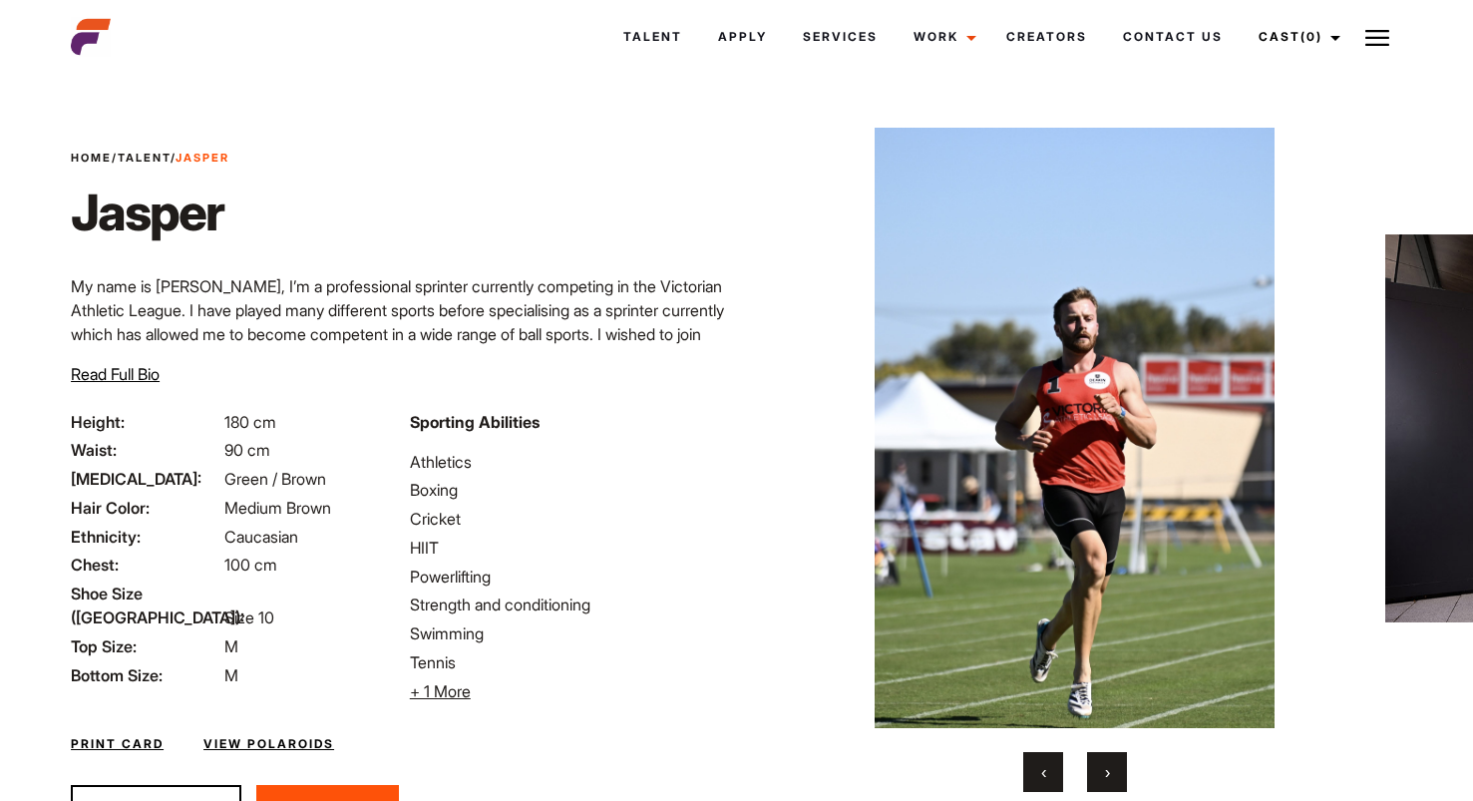
click at [1109, 763] on span "›" at bounding box center [1107, 772] width 5 height 20
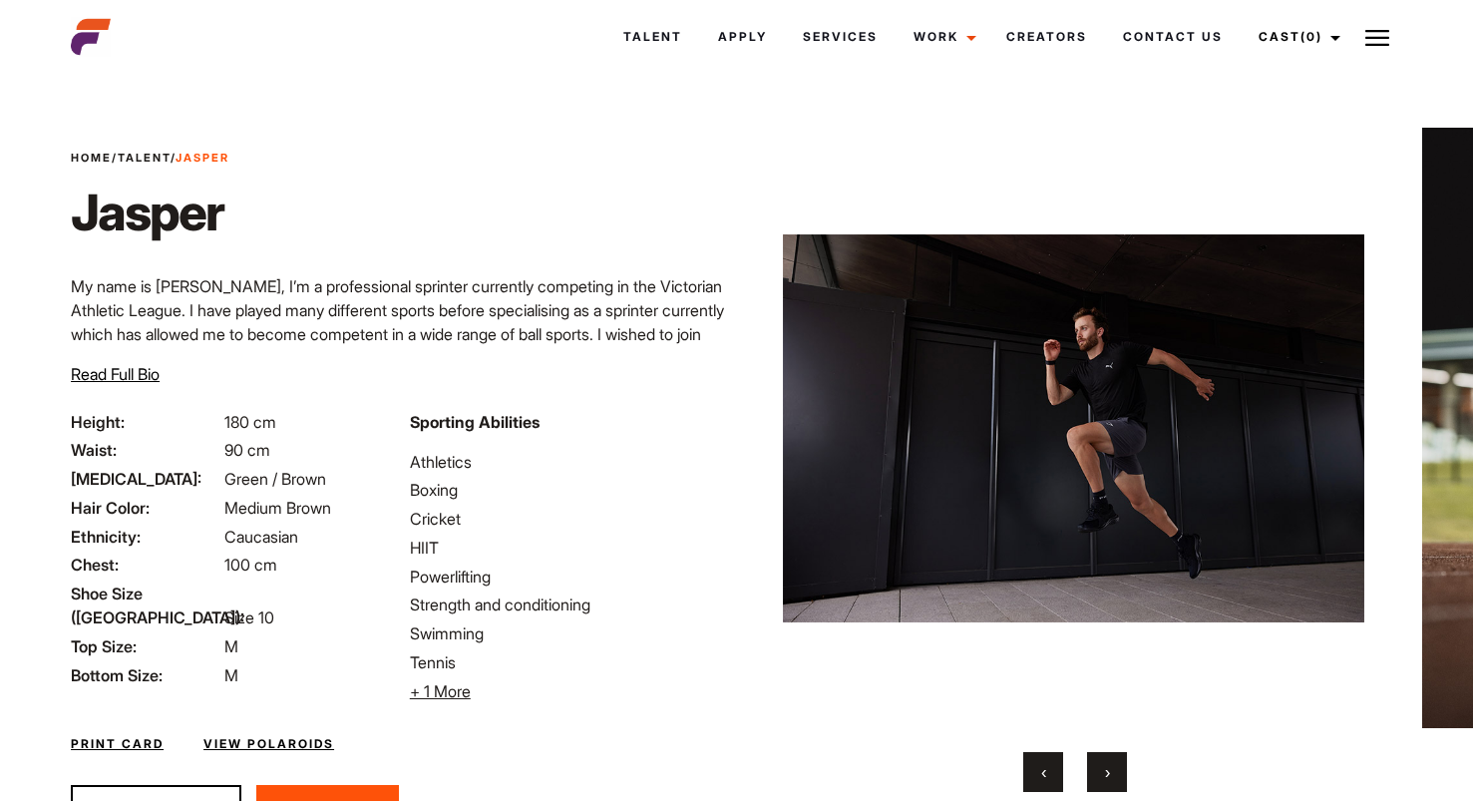
click at [1109, 763] on span "›" at bounding box center [1107, 772] width 5 height 20
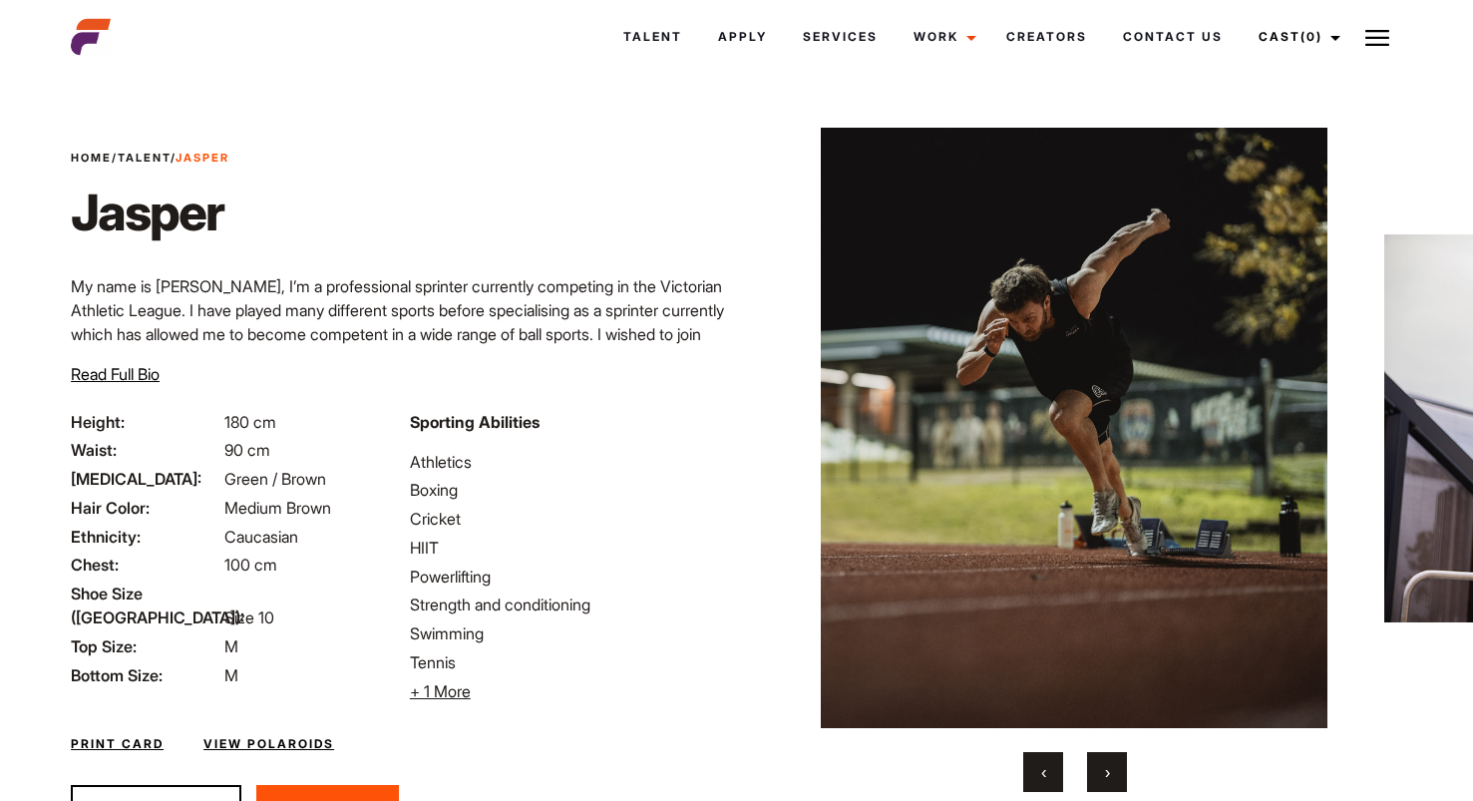
click at [1109, 763] on span "›" at bounding box center [1107, 772] width 5 height 20
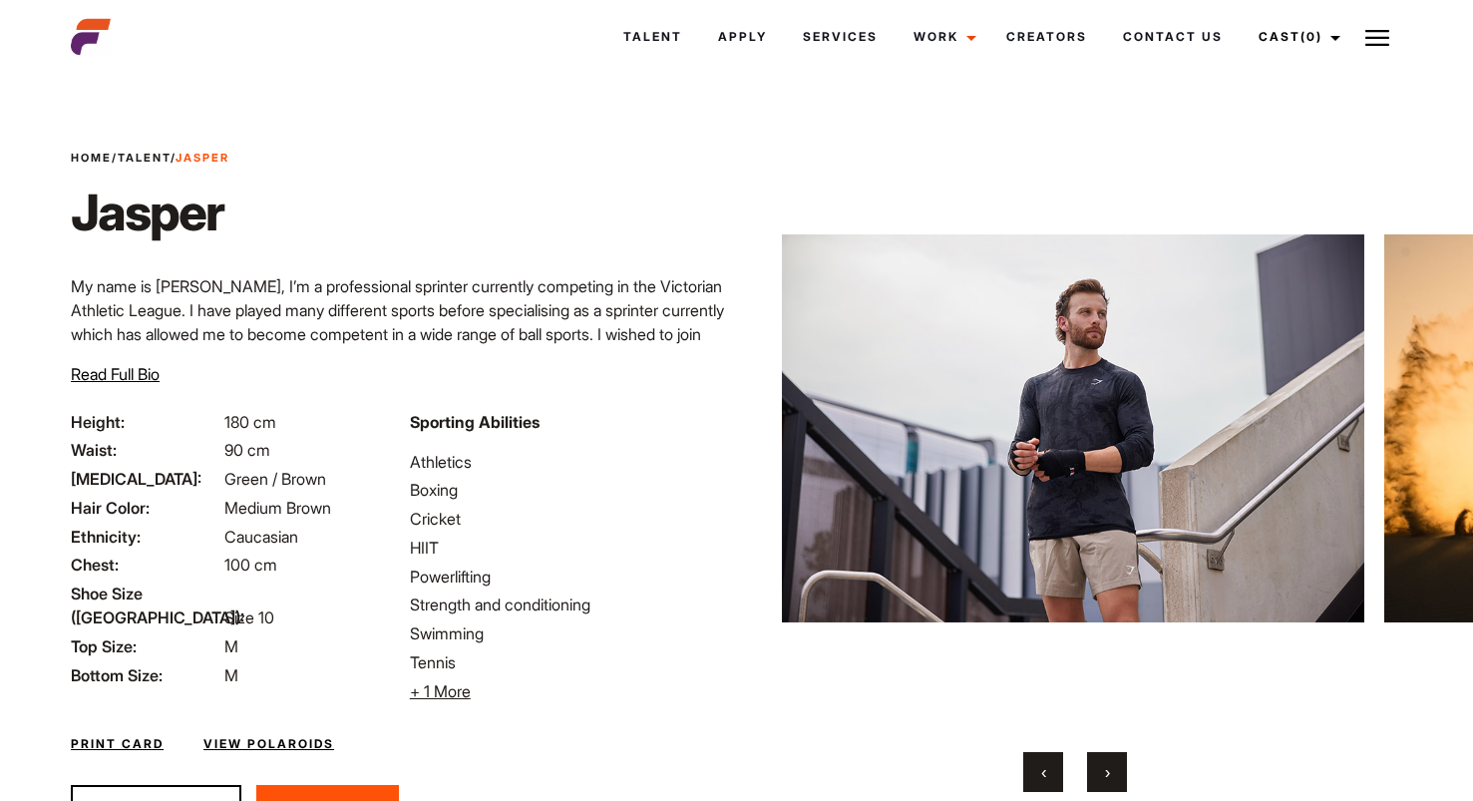
click at [1109, 763] on span "›" at bounding box center [1107, 772] width 5 height 20
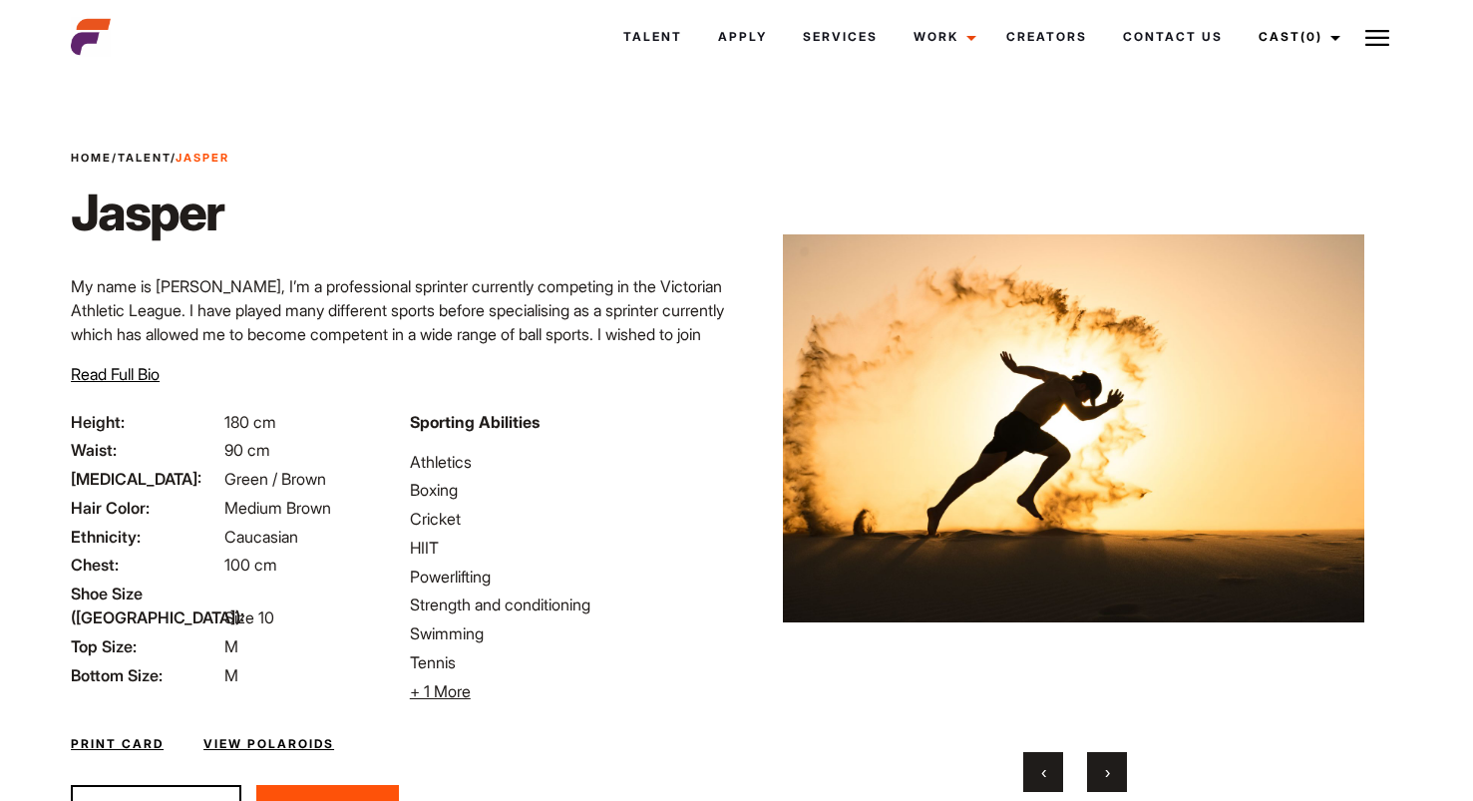
click at [1109, 763] on span "›" at bounding box center [1107, 772] width 5 height 20
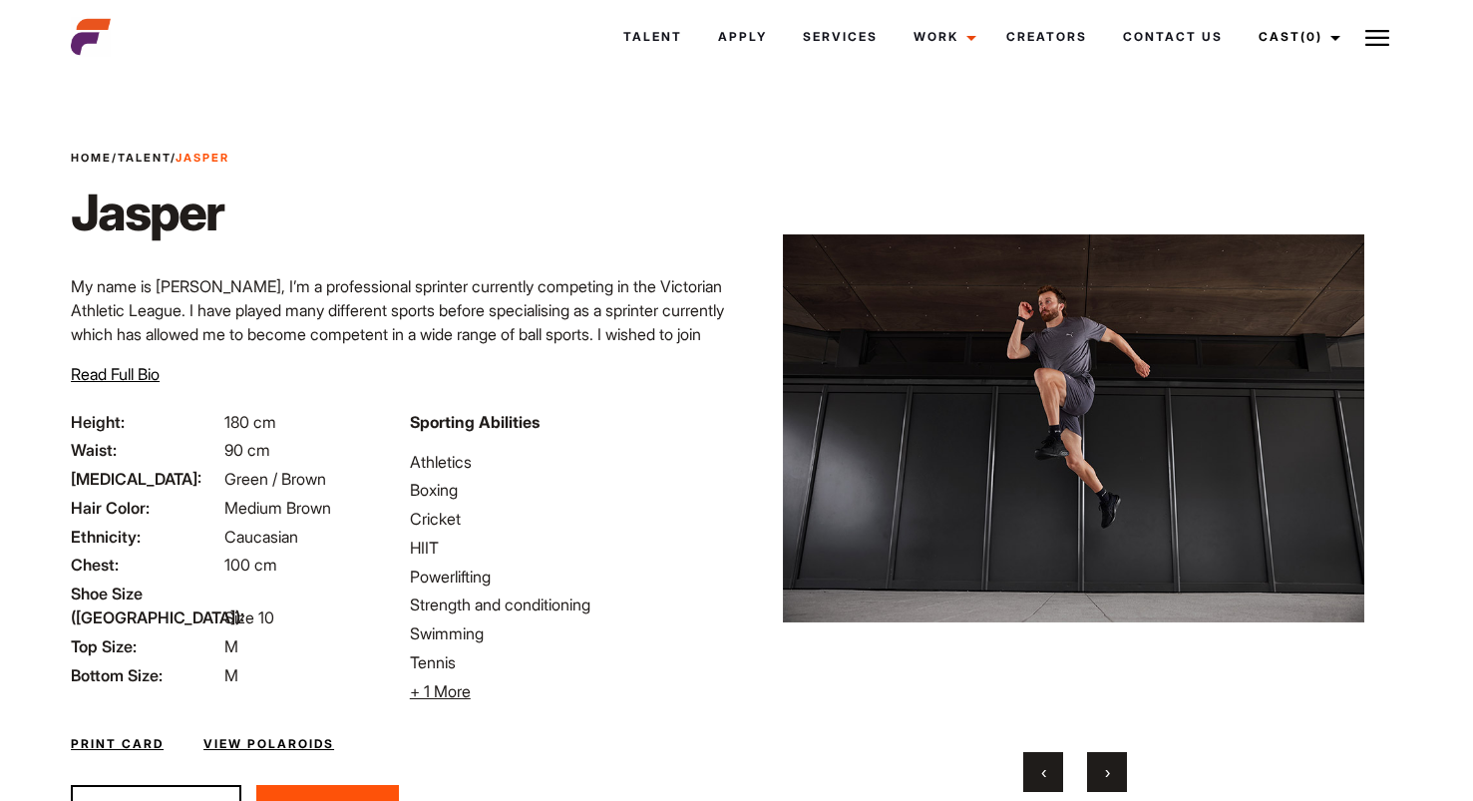
click at [1109, 763] on span "›" at bounding box center [1107, 772] width 5 height 20
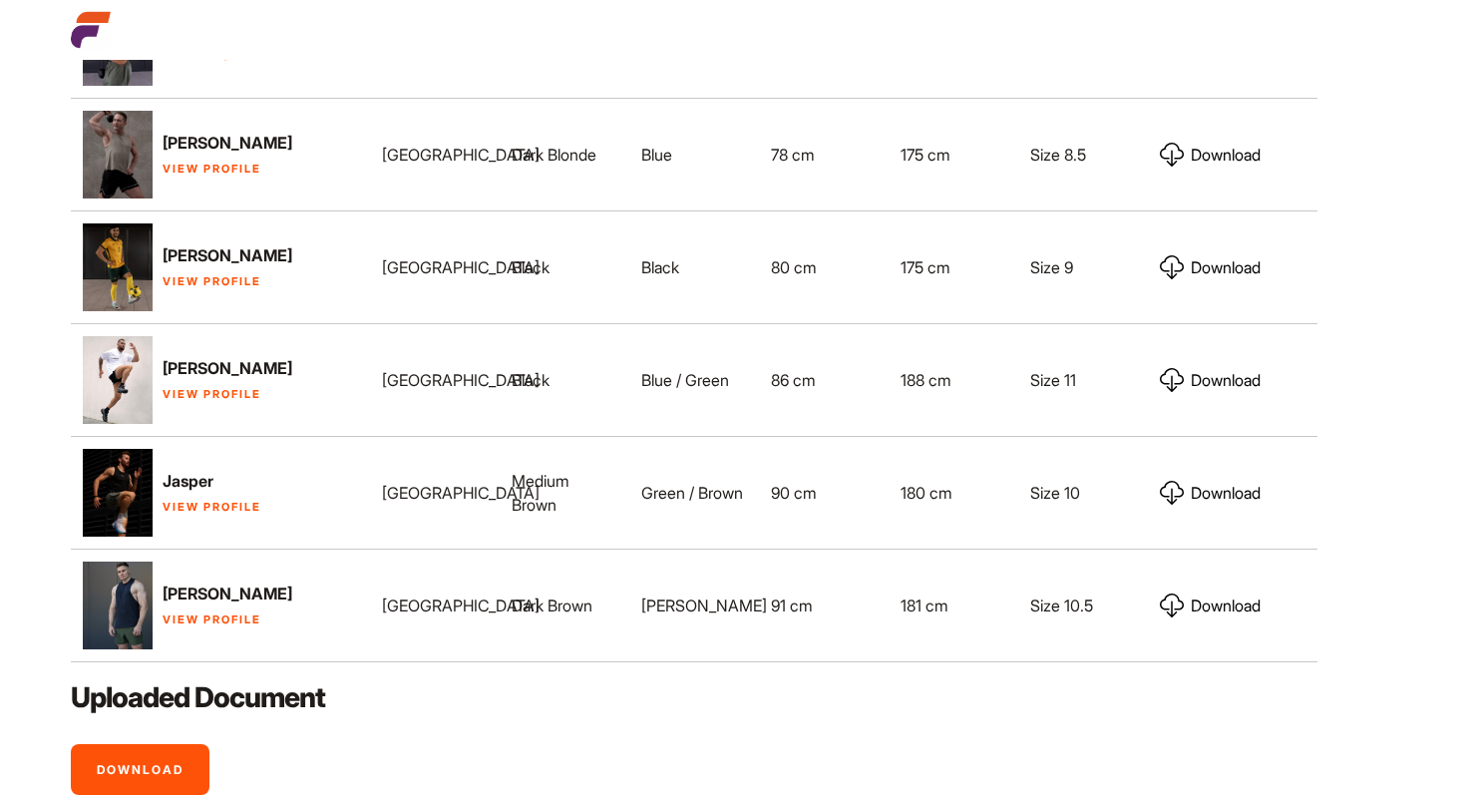
scroll to position [1596, 0]
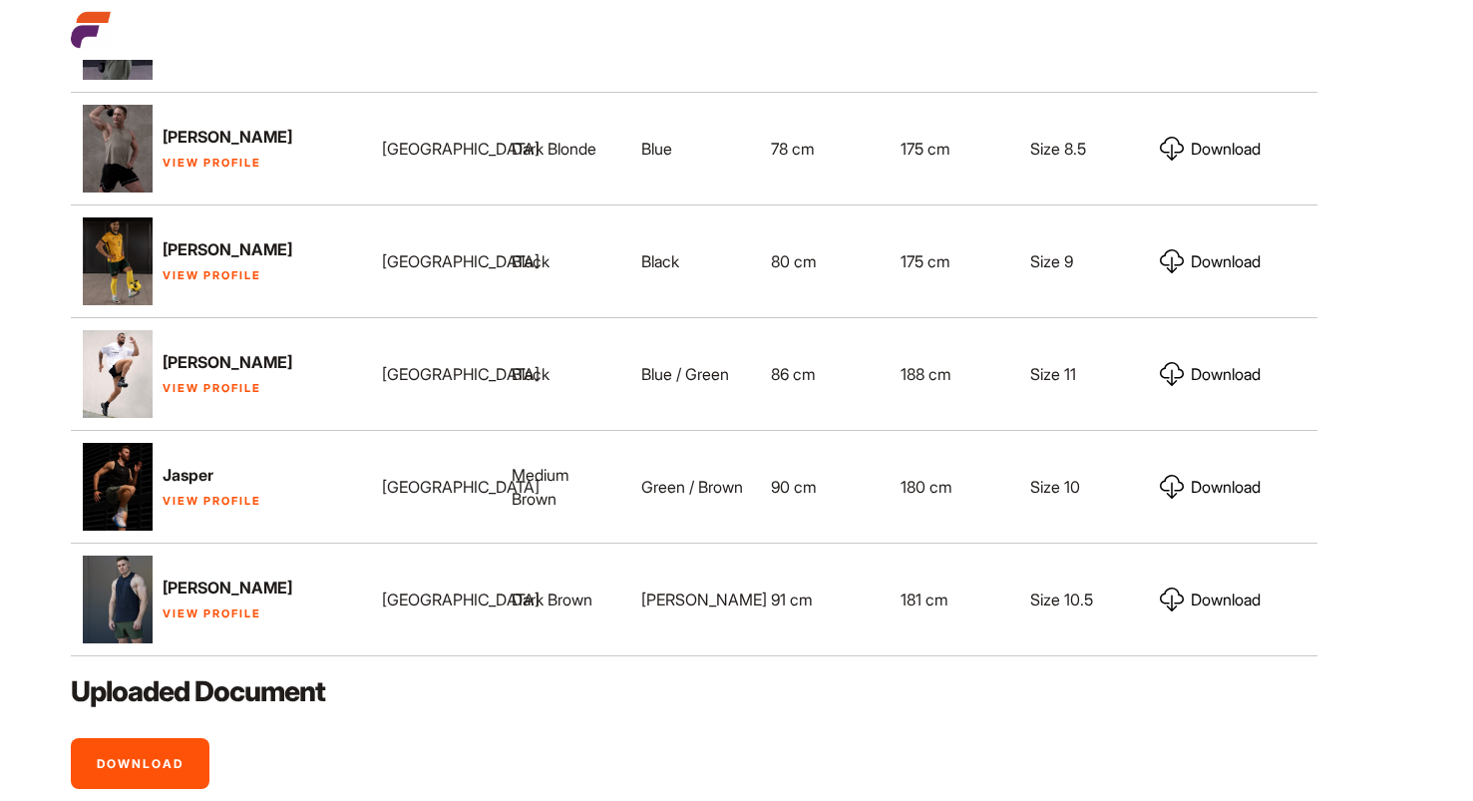
click at [228, 620] on link "View Profile" at bounding box center [212, 613] width 99 height 14
